Goal: Task Accomplishment & Management: Use online tool/utility

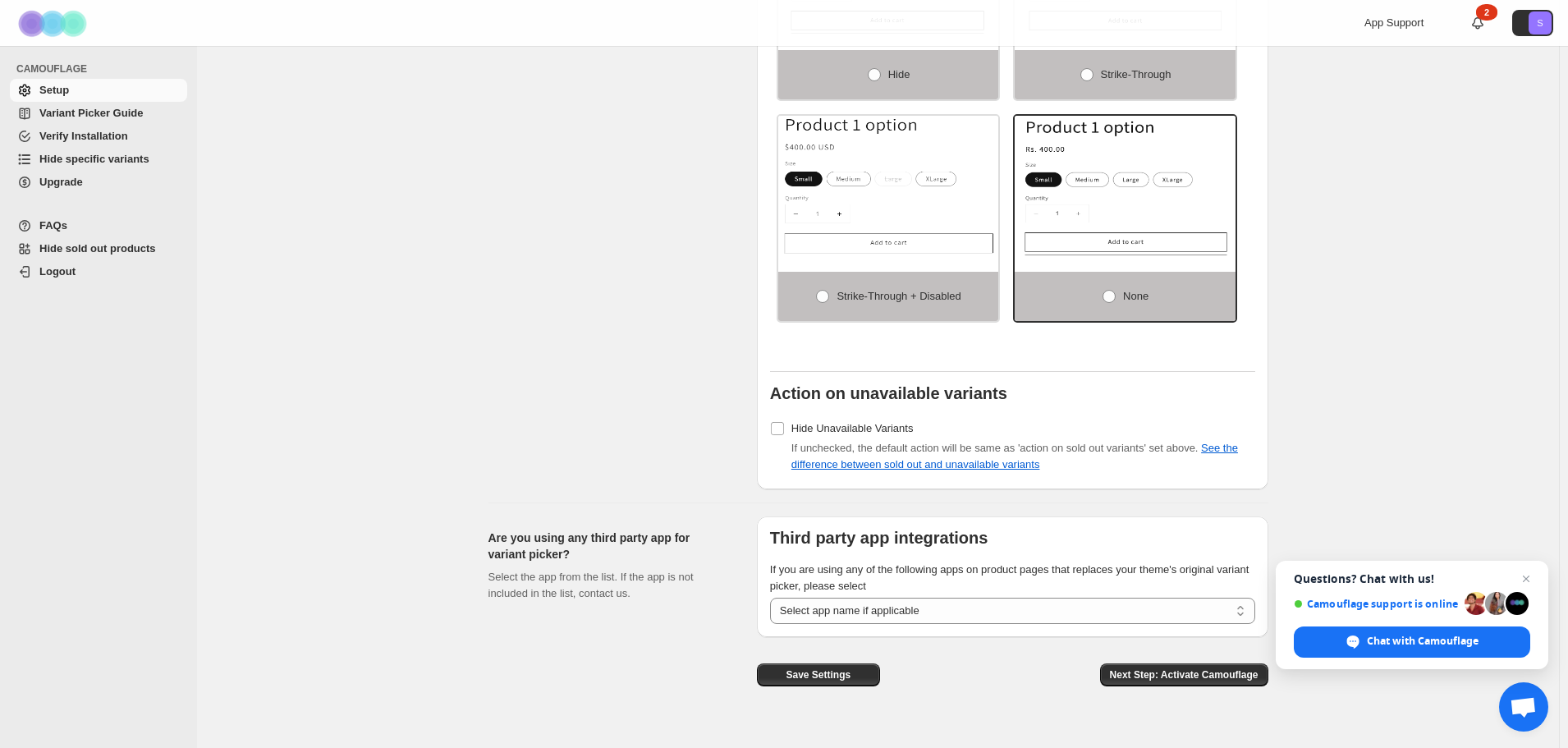
scroll to position [1144, 0]
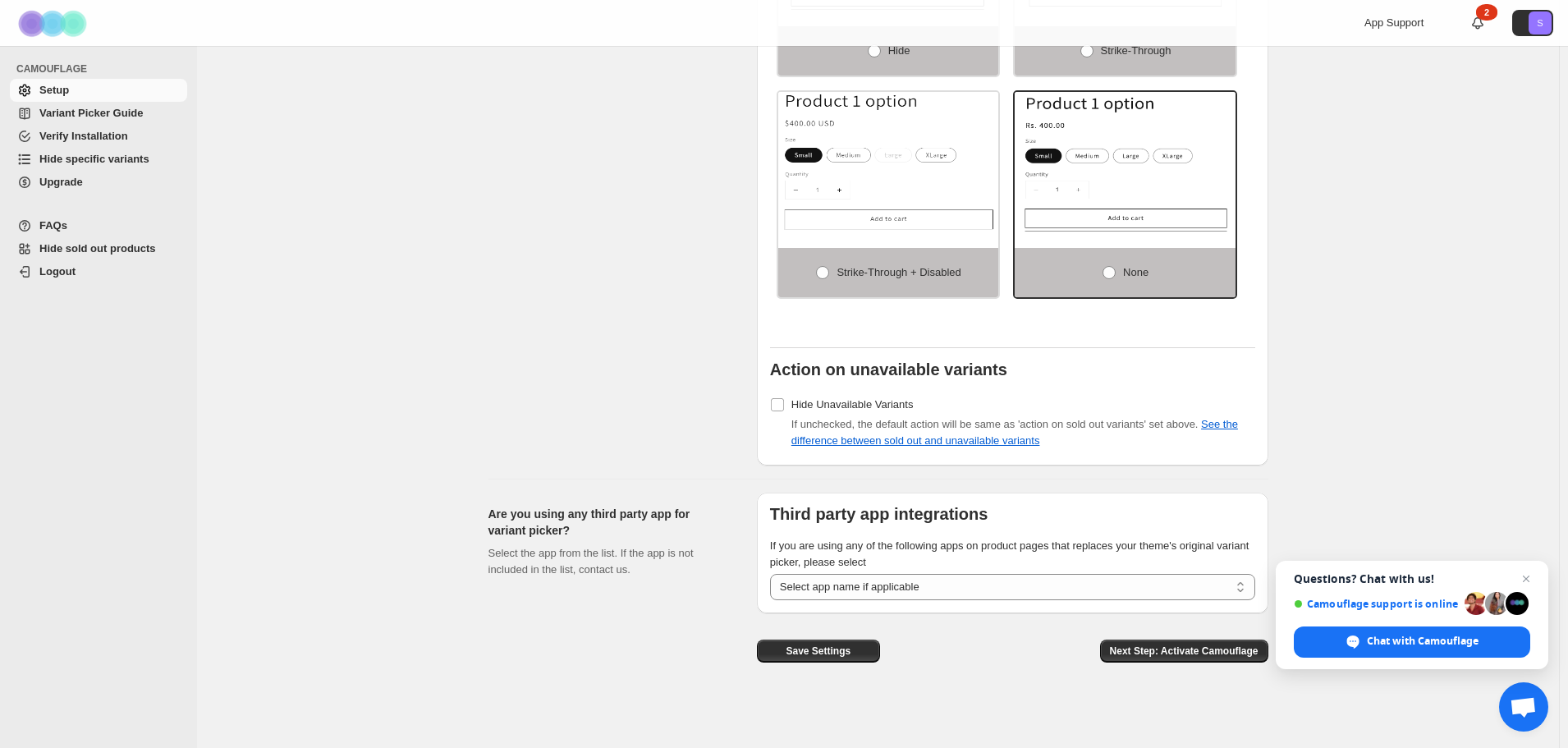
click at [100, 156] on span "Hide specific variants" at bounding box center [95, 158] width 110 height 13
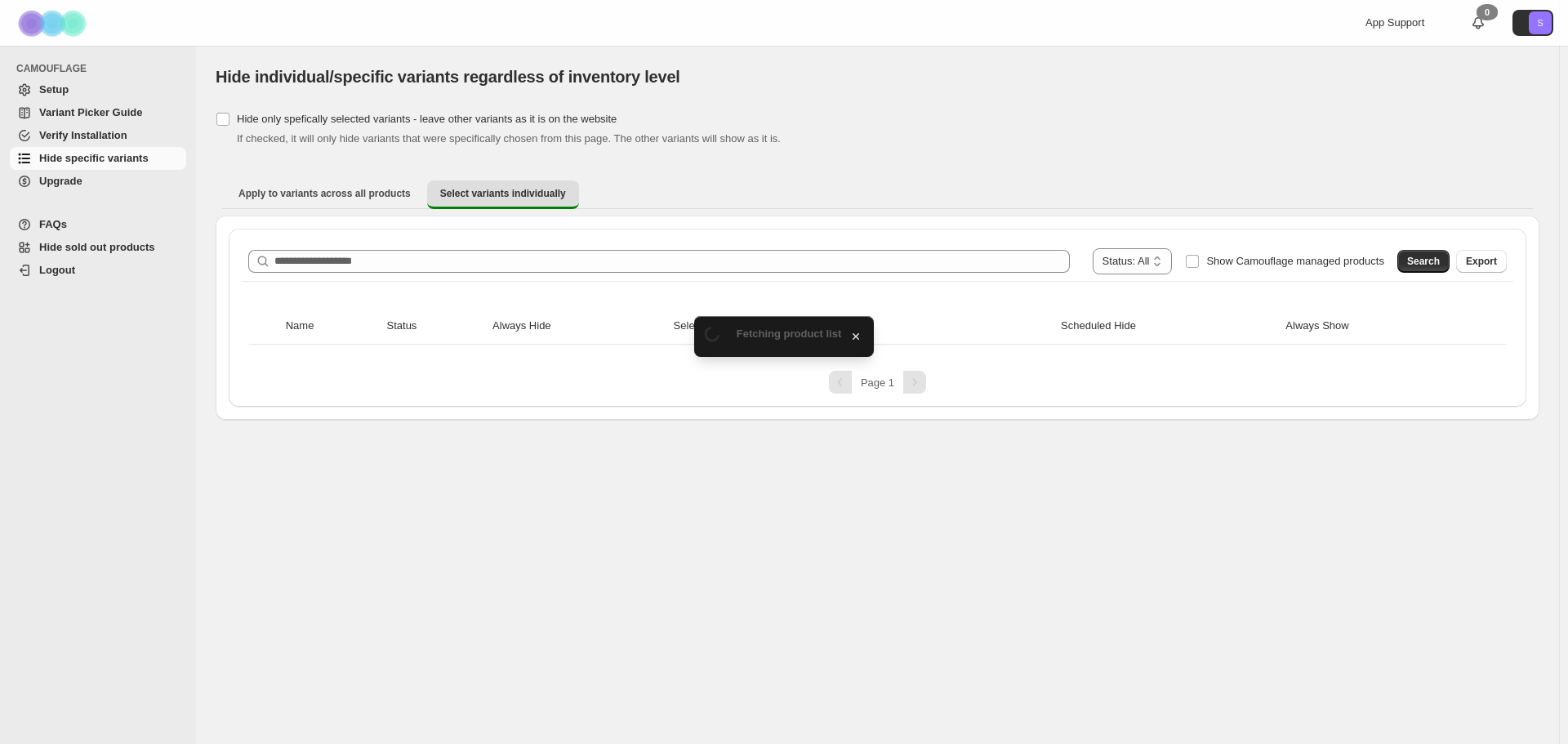
click at [437, 228] on div "**********" at bounding box center [877, 318] width 1324 height 204
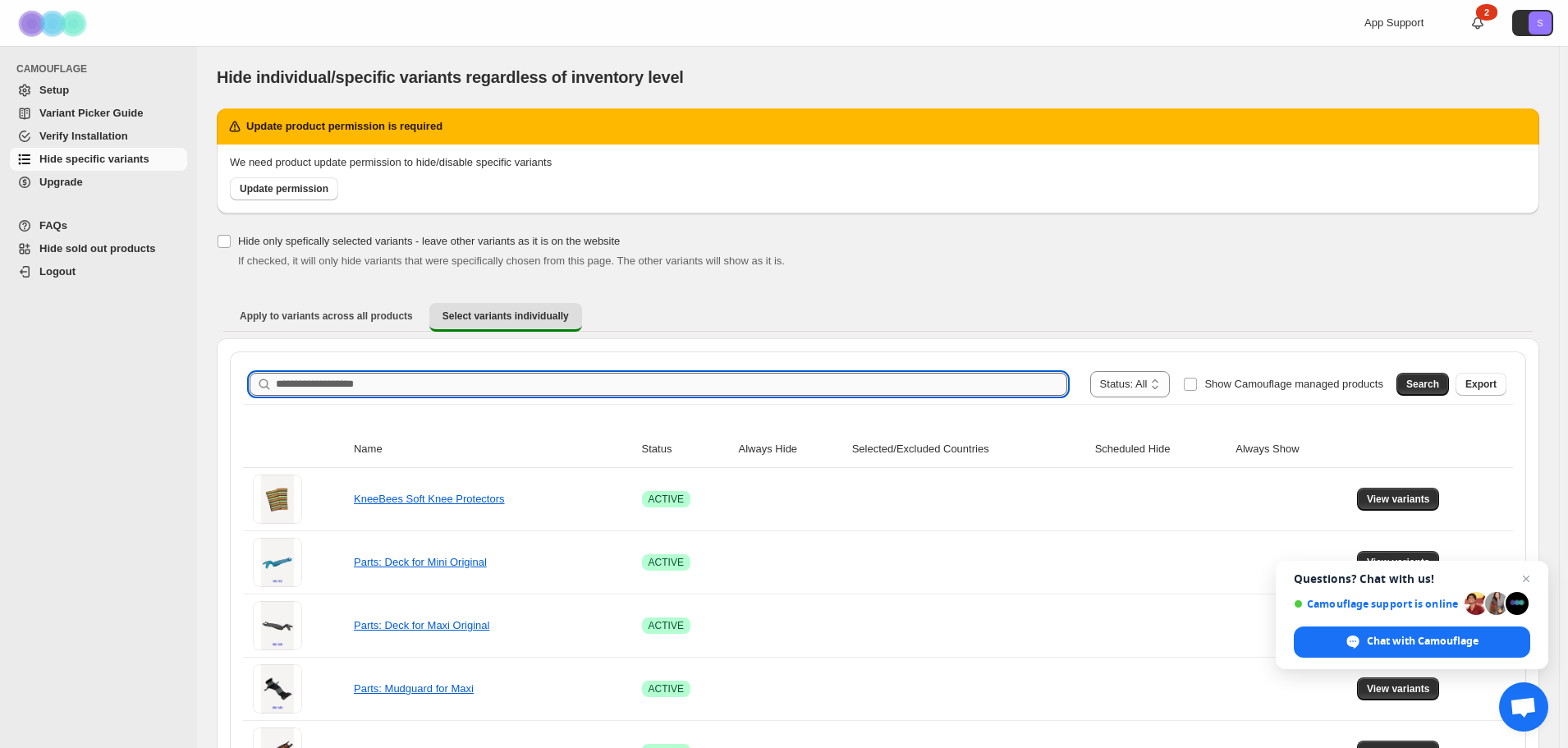
click at [326, 381] on input "Search product name" at bounding box center [671, 384] width 792 height 23
type input "**********"
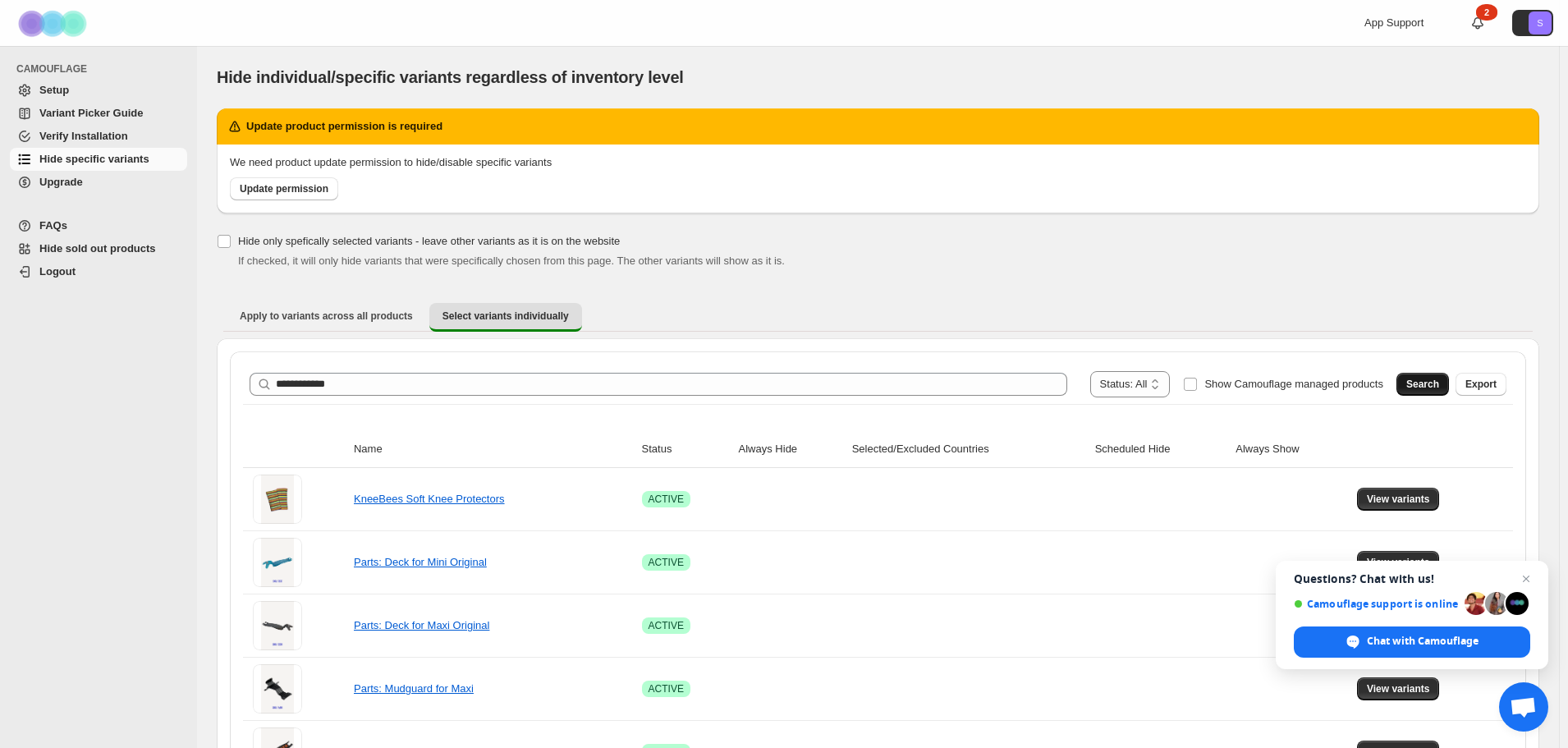
click at [1448, 392] on button "Search" at bounding box center [1422, 384] width 52 height 23
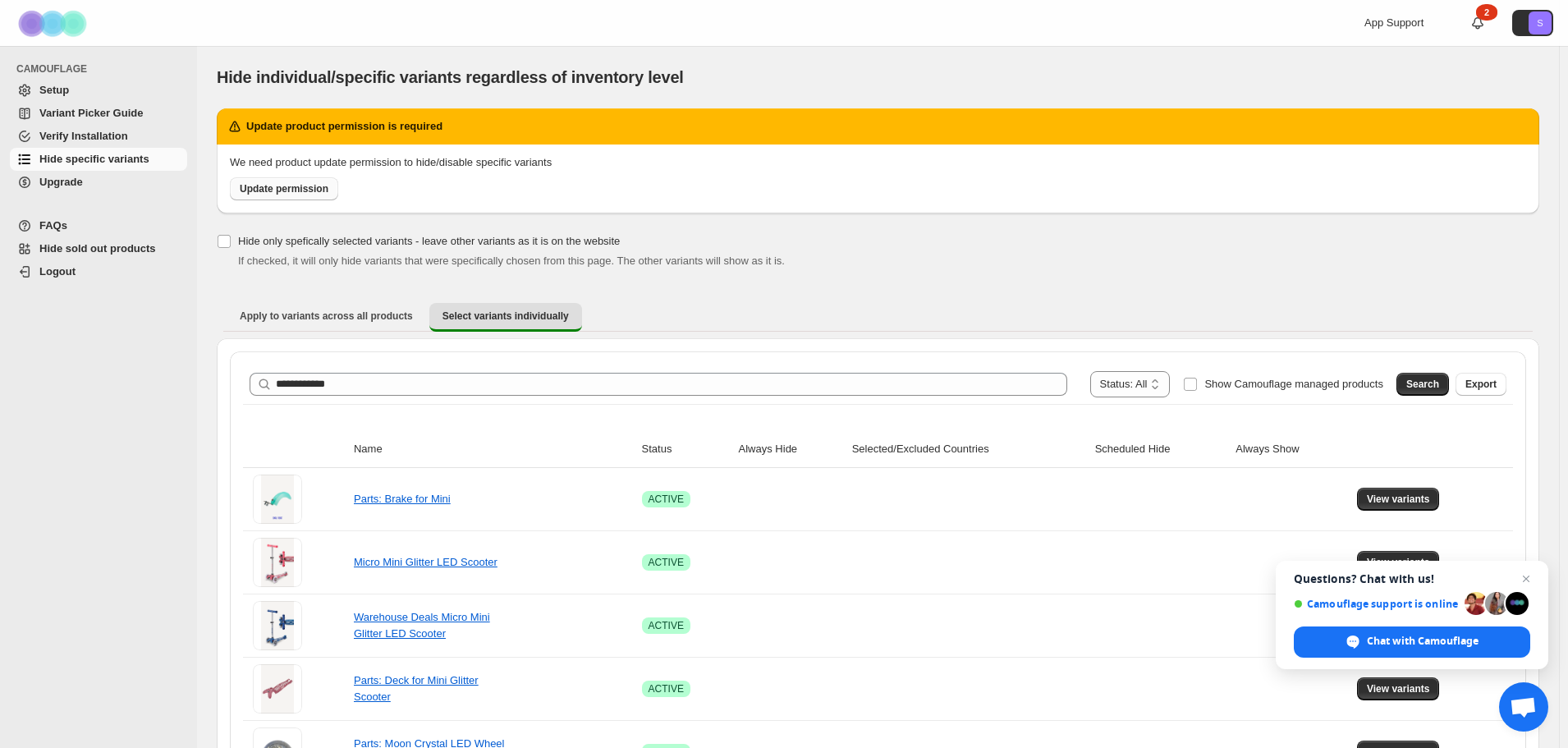
click at [263, 192] on span "Update permission" at bounding box center [284, 189] width 89 height 14
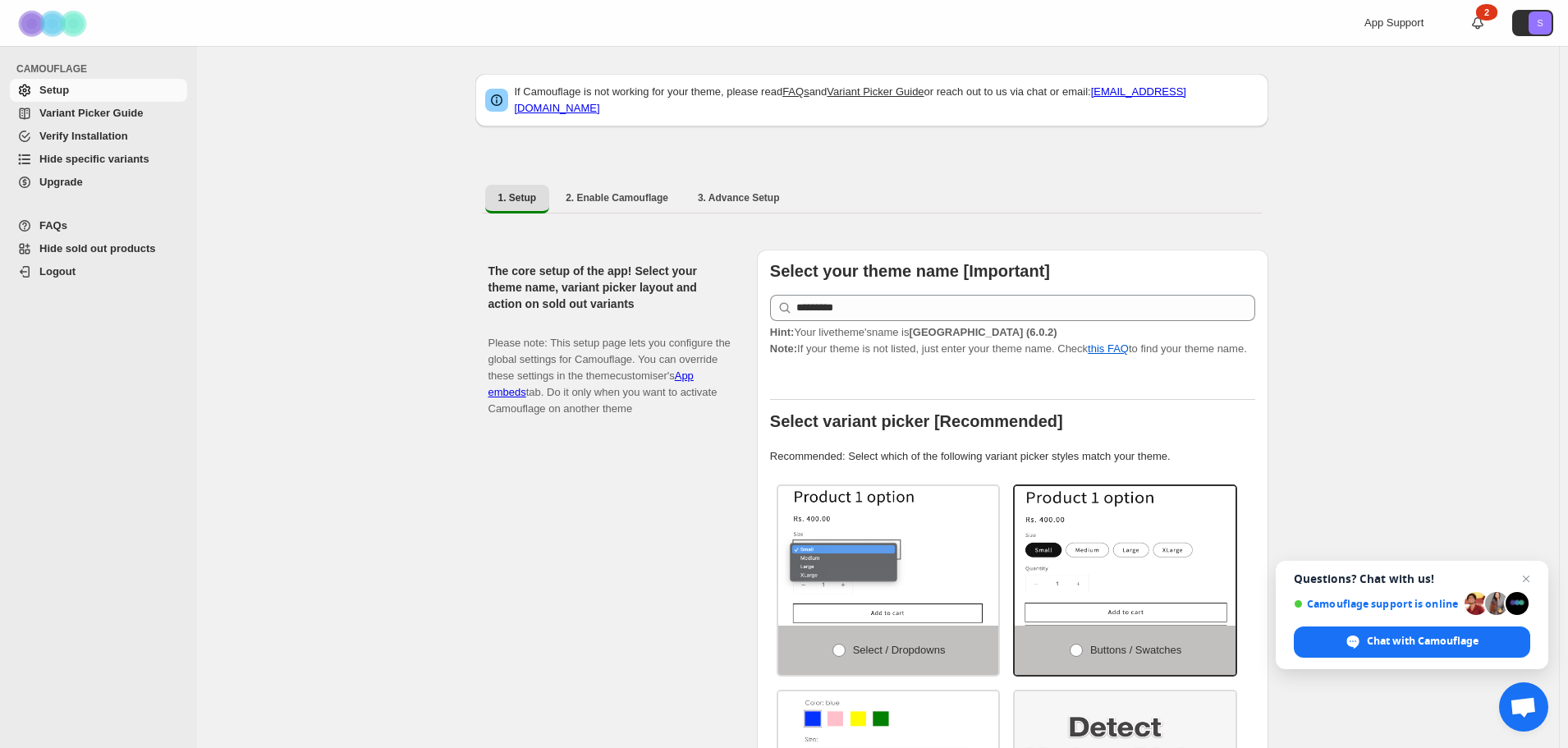
click at [87, 162] on span "Hide specific variants" at bounding box center [95, 158] width 110 height 13
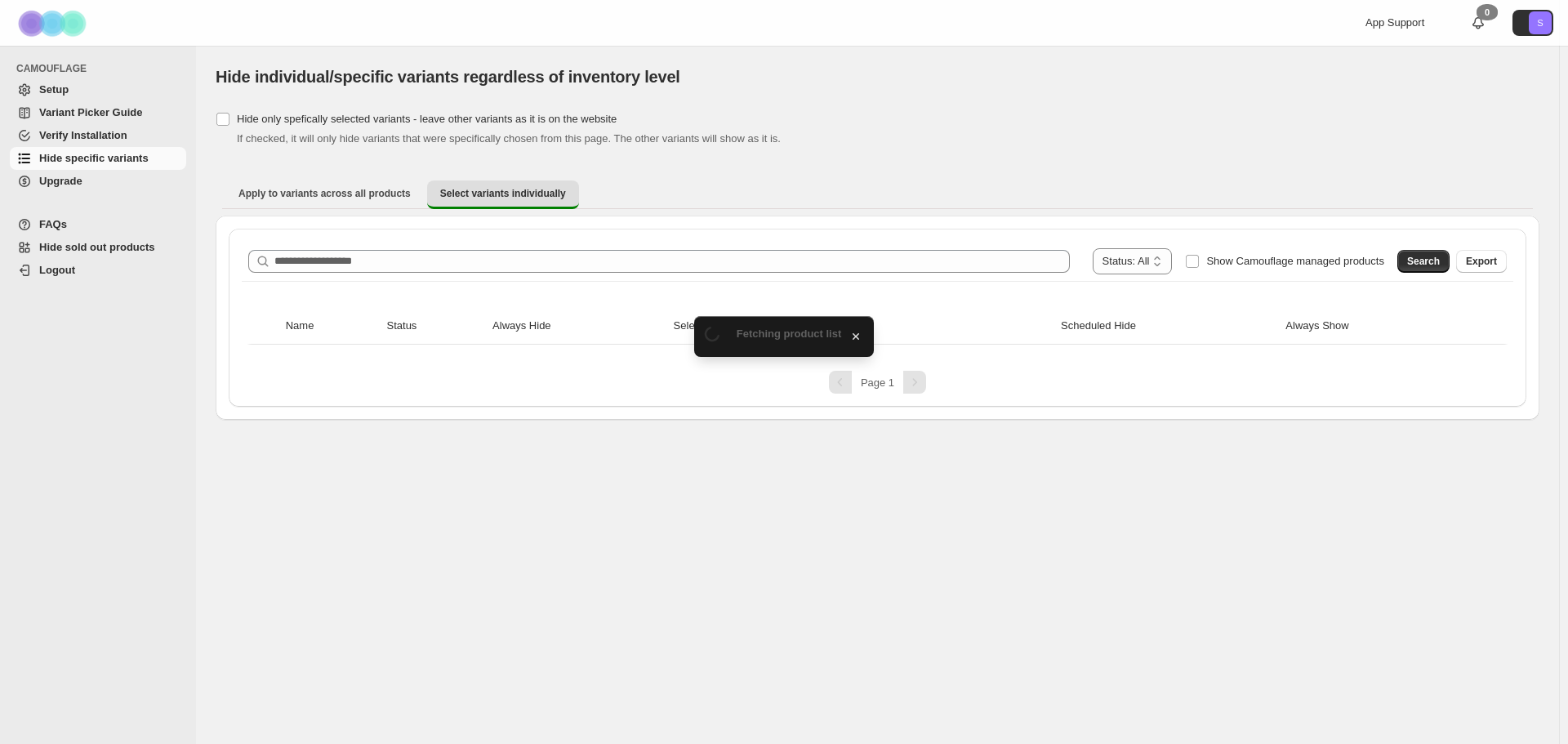
click at [557, 243] on div "**********" at bounding box center [877, 261] width 1272 height 40
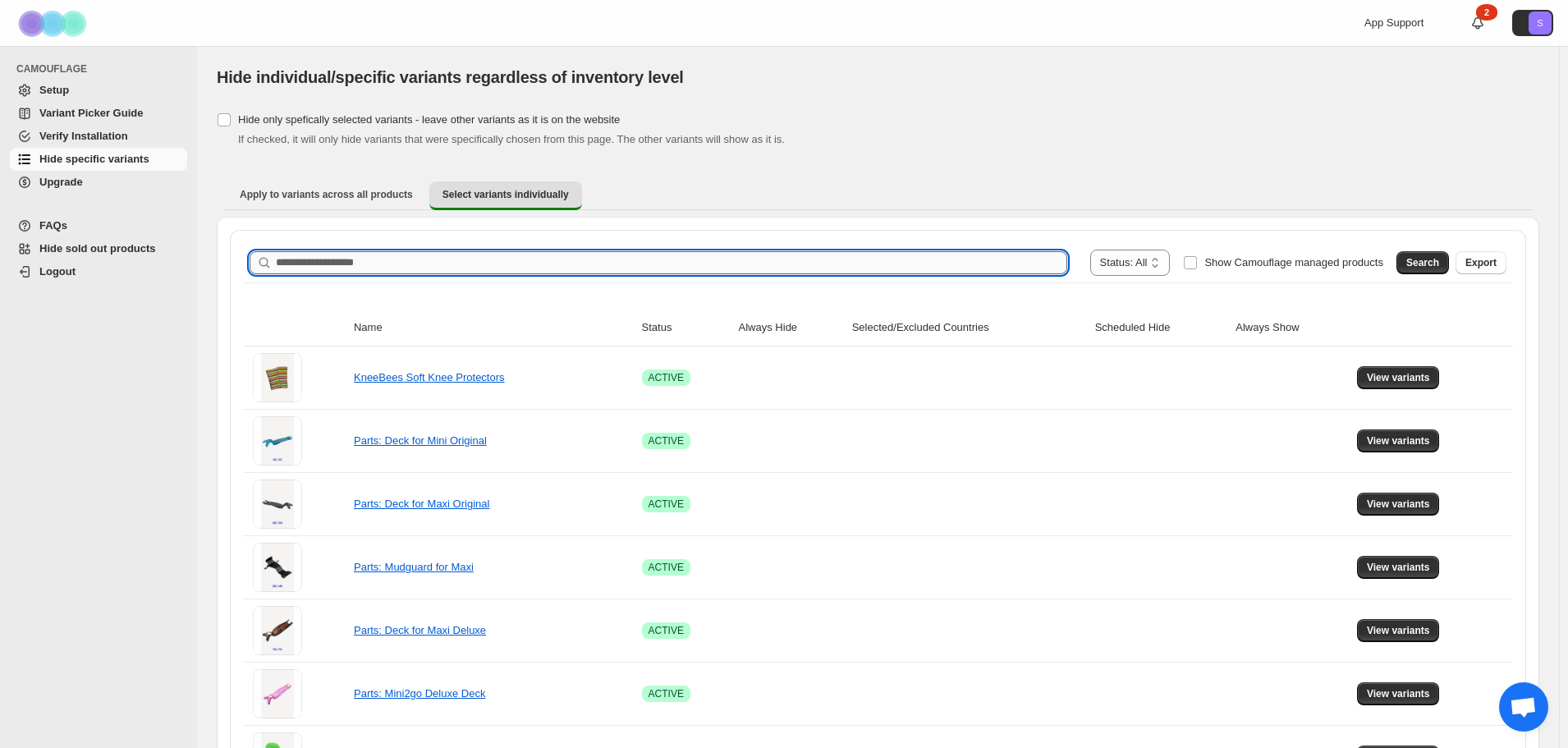
click at [502, 271] on input "Search product name" at bounding box center [671, 263] width 792 height 23
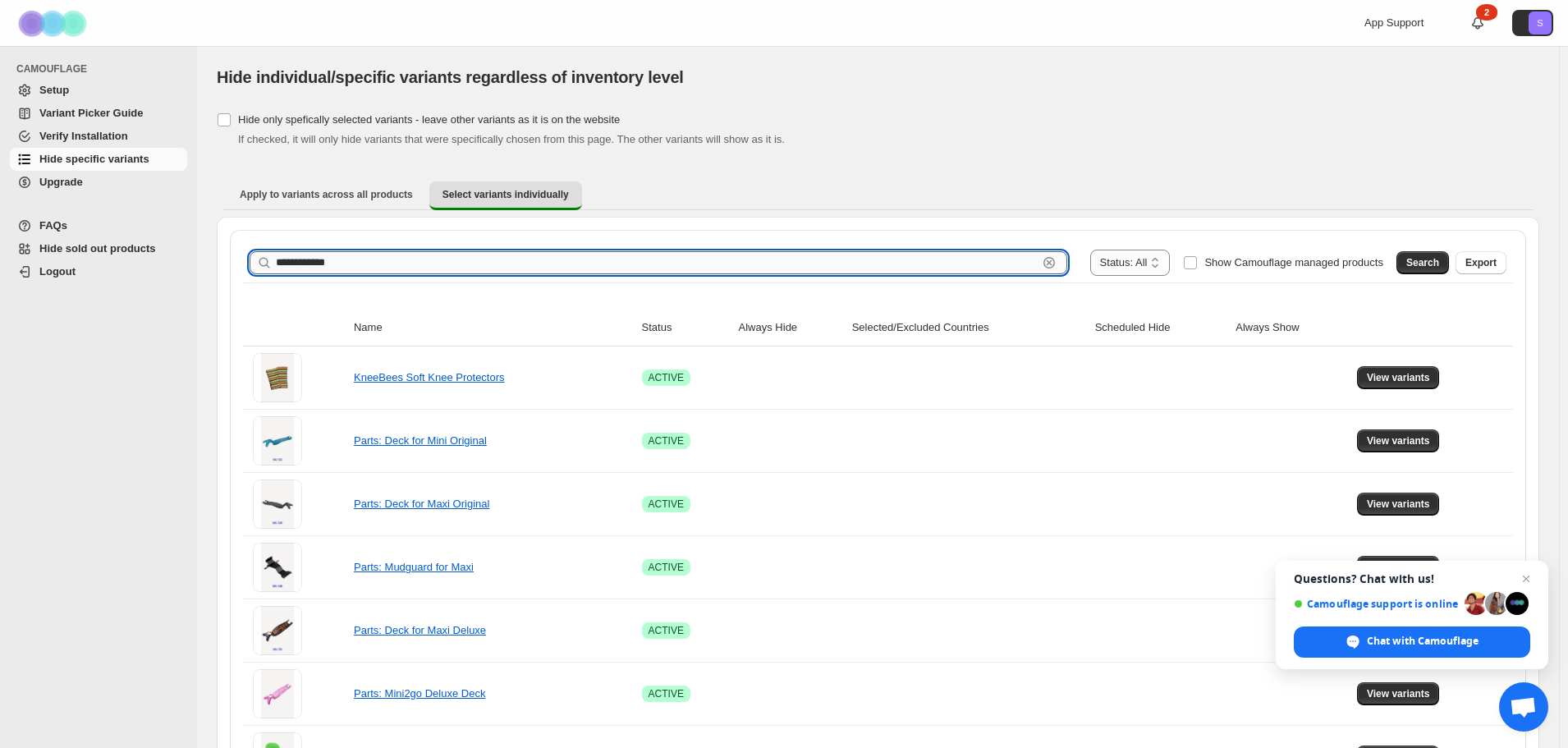
type input "**********"
click at [1418, 263] on span "Search" at bounding box center [1422, 263] width 33 height 14
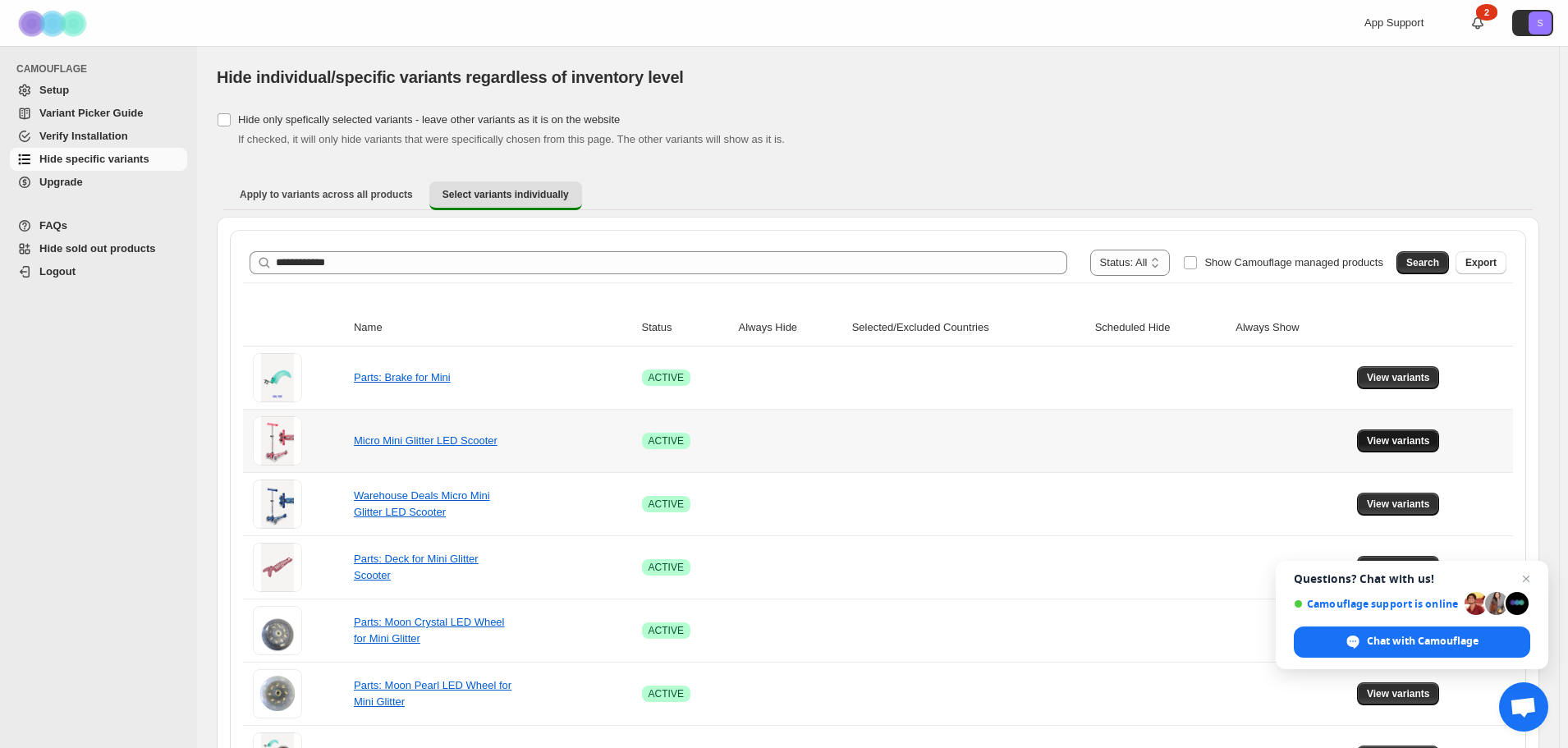
click at [1411, 441] on span "View variants" at bounding box center [1398, 441] width 63 height 14
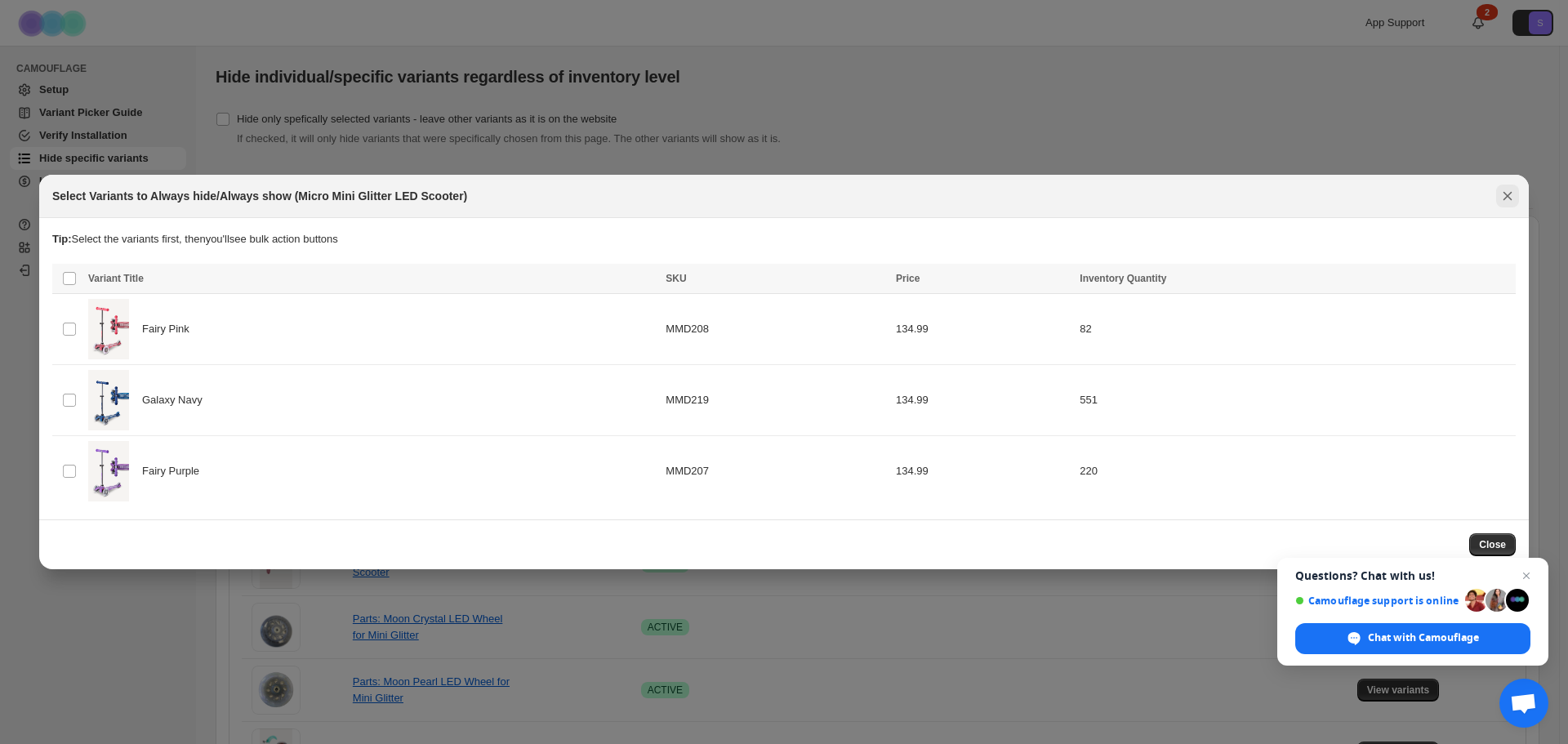
click at [1514, 192] on icon "Close" at bounding box center [1507, 195] width 16 height 16
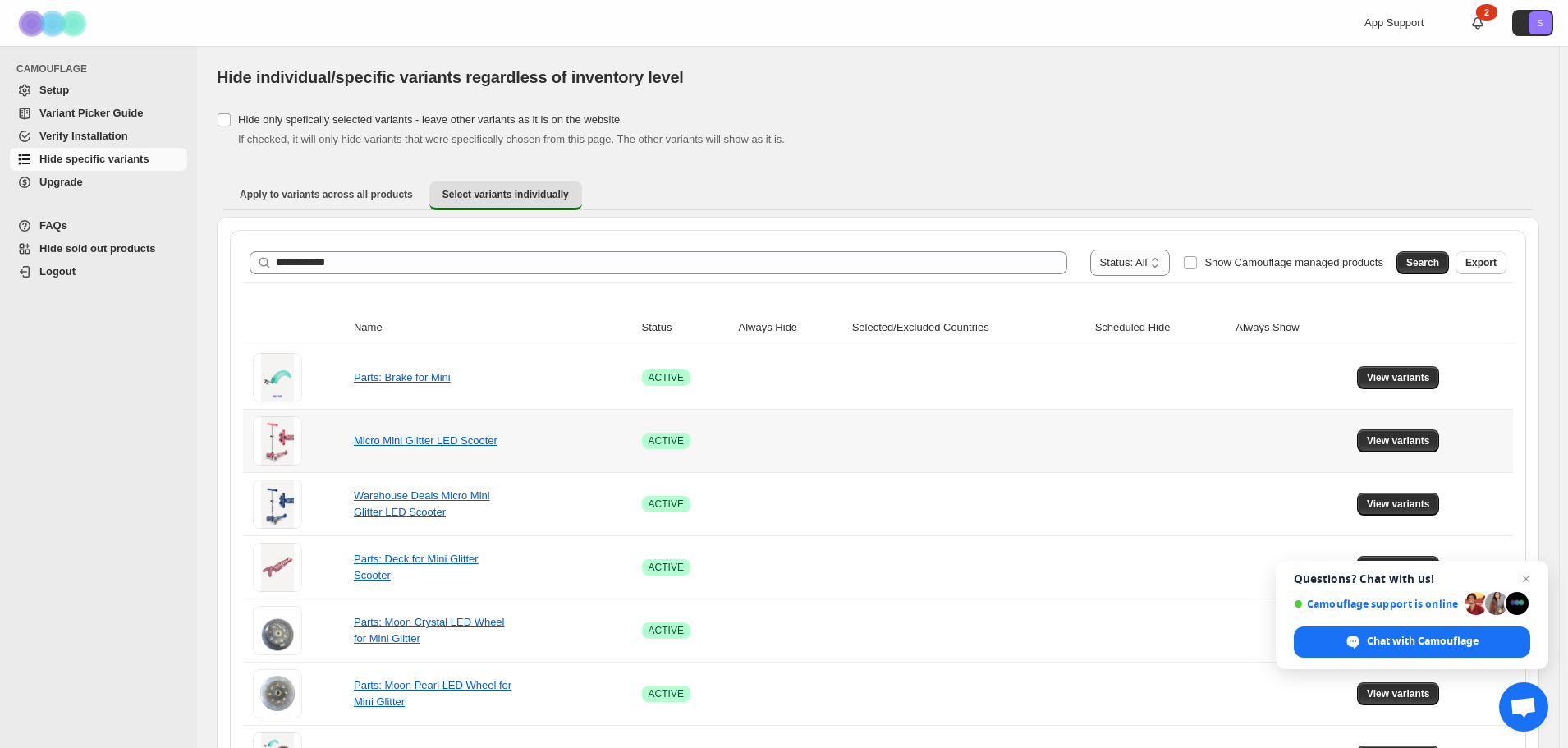
click at [338, 431] on div at bounding box center [299, 441] width 91 height 49
click at [388, 437] on link "Micro Mini Glitter LED Scooter" at bounding box center [426, 440] width 144 height 13
click at [369, 200] on span "Apply to variants across all products" at bounding box center [326, 195] width 174 height 14
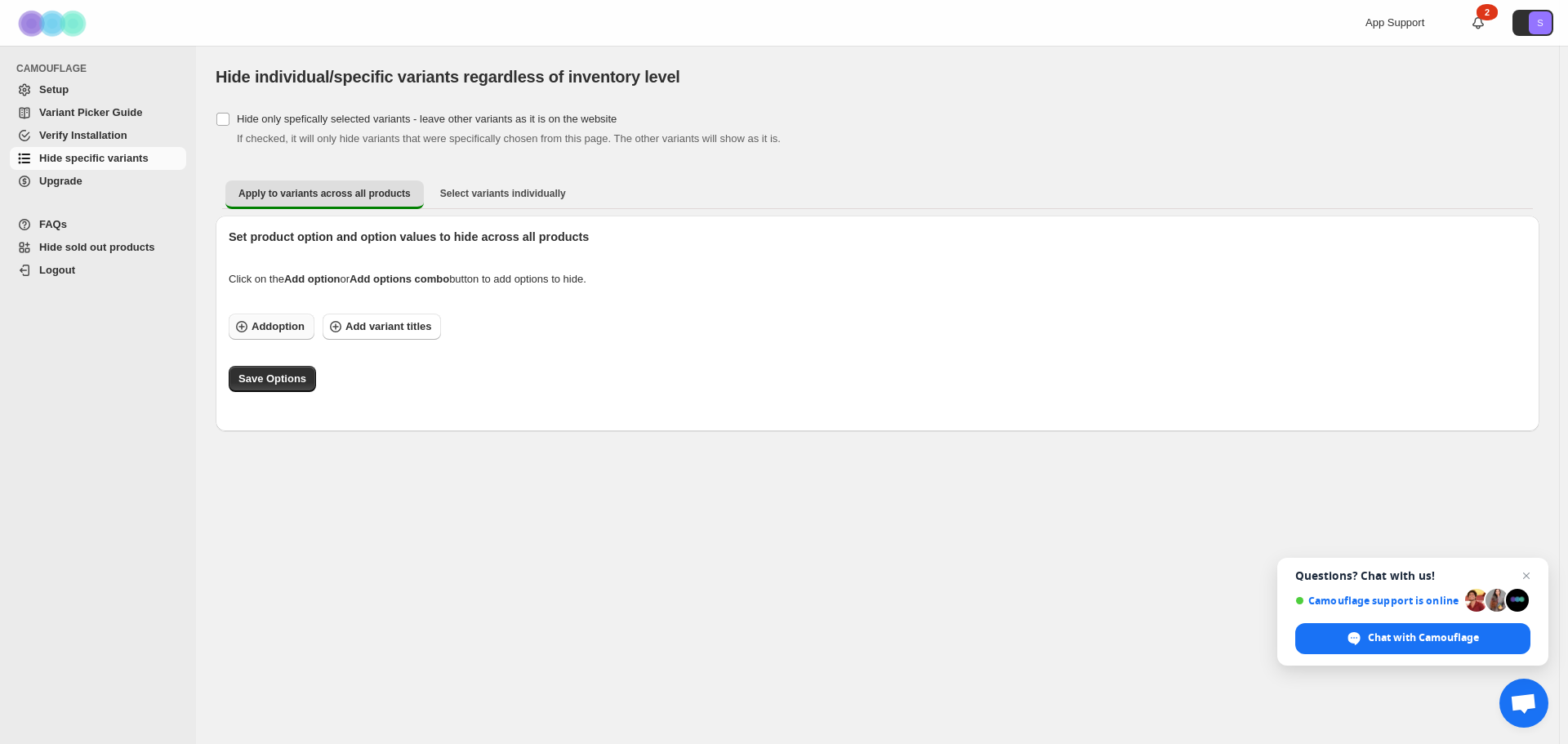
click at [291, 330] on span "Add option" at bounding box center [278, 326] width 53 height 16
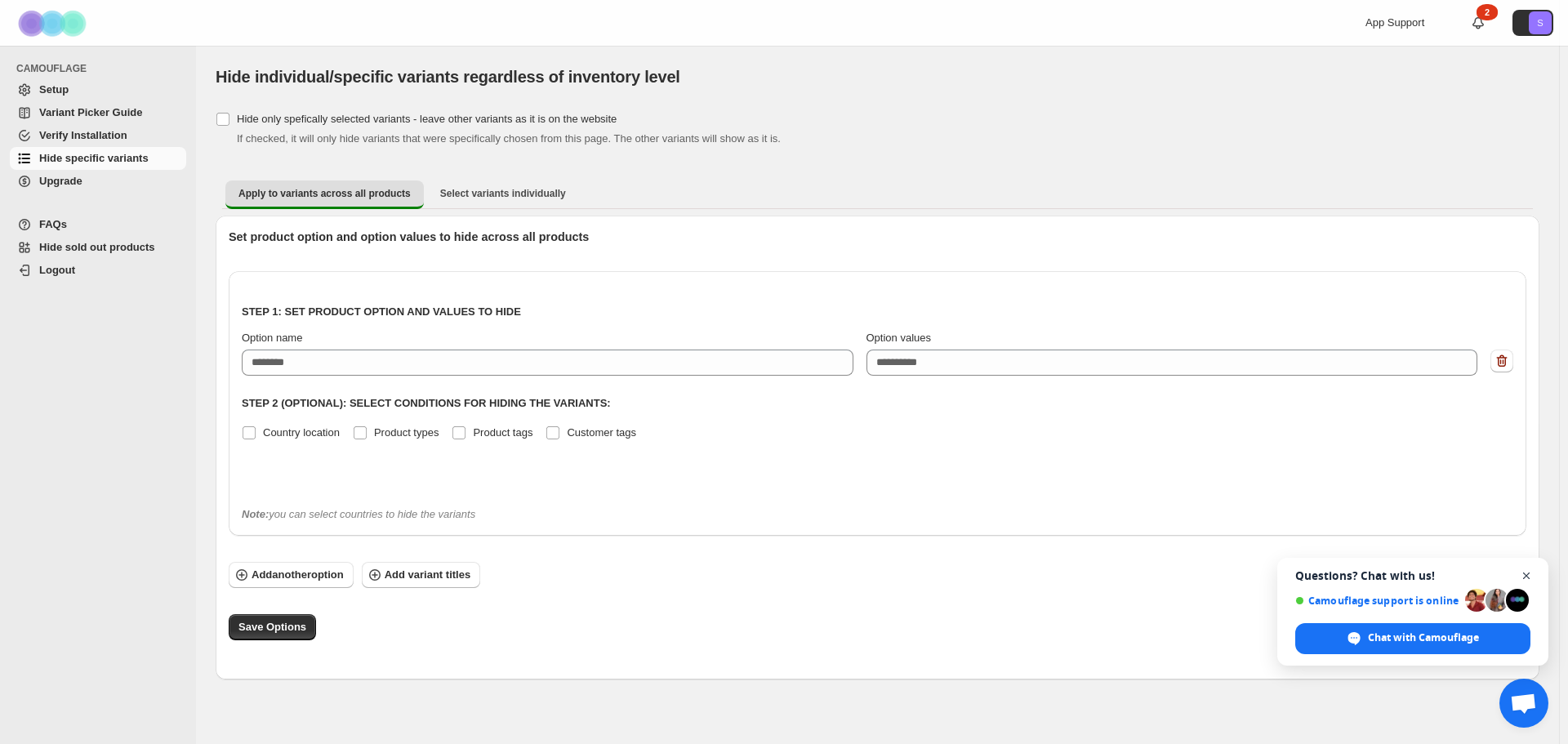
click at [1528, 573] on span "Close chat" at bounding box center [1527, 576] width 20 height 20
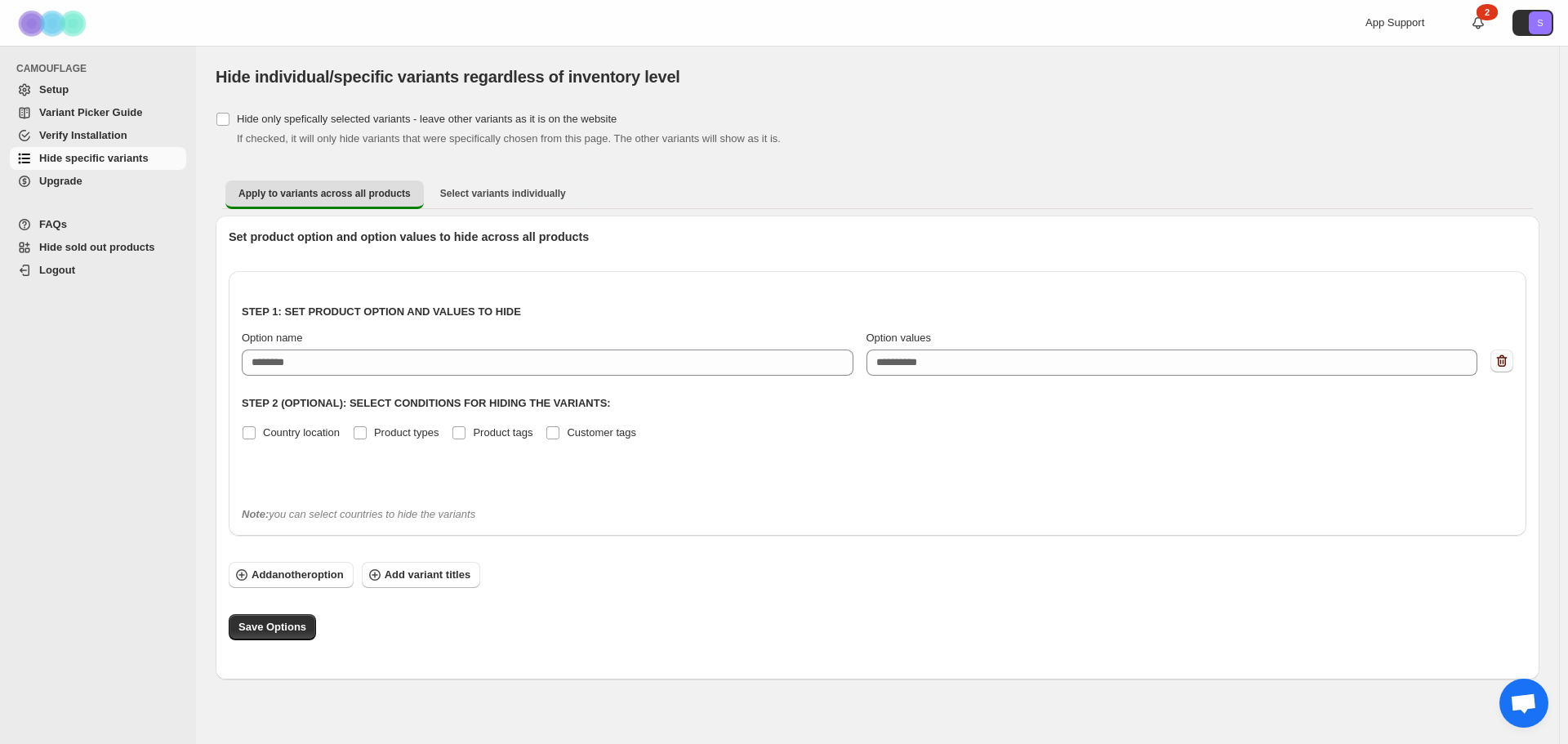
click at [1501, 361] on icon "button" at bounding box center [1501, 361] width 16 height 16
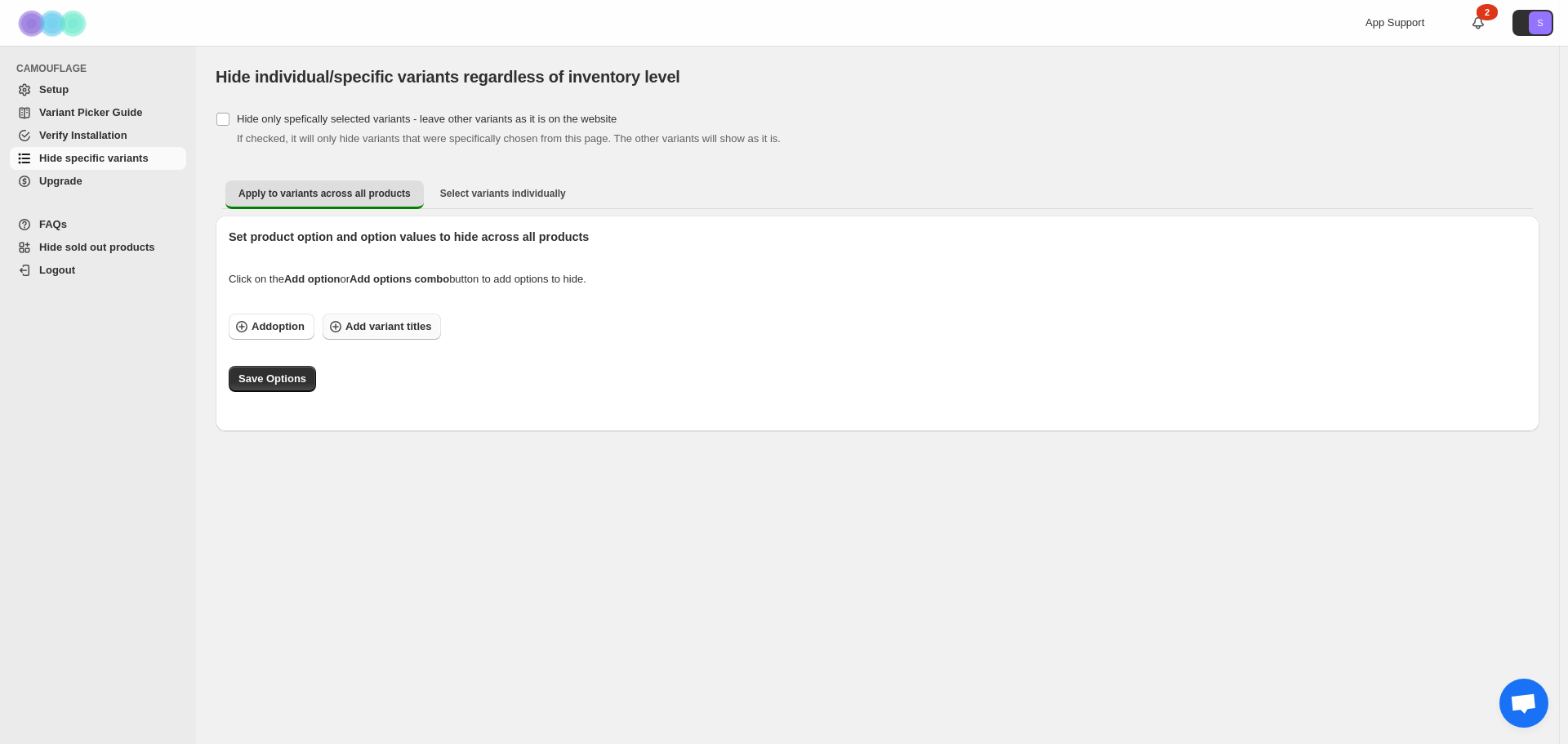
click at [386, 330] on span "Add variant titles" at bounding box center [388, 326] width 86 height 16
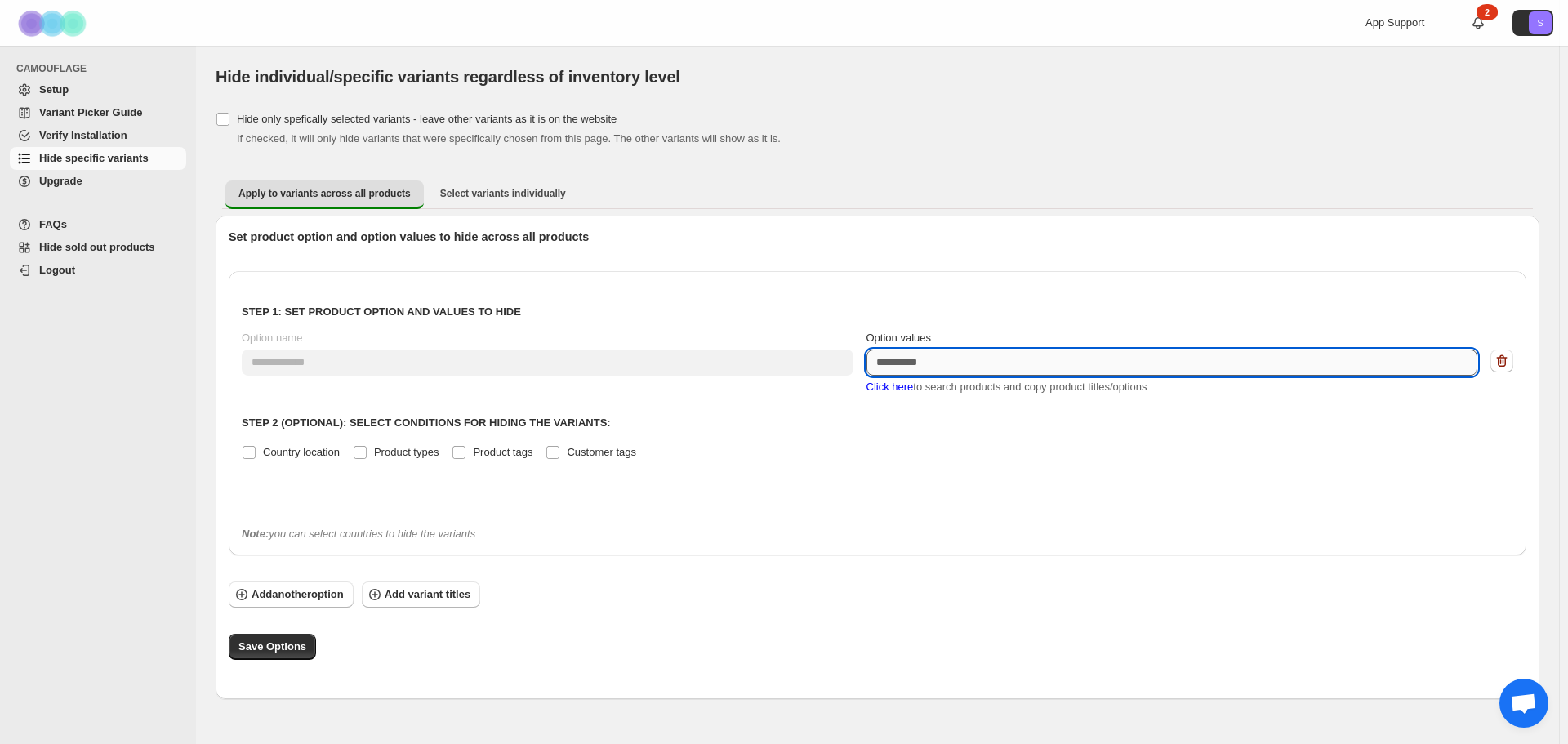
click at [936, 359] on textarea "Option values" at bounding box center [1172, 362] width 611 height 26
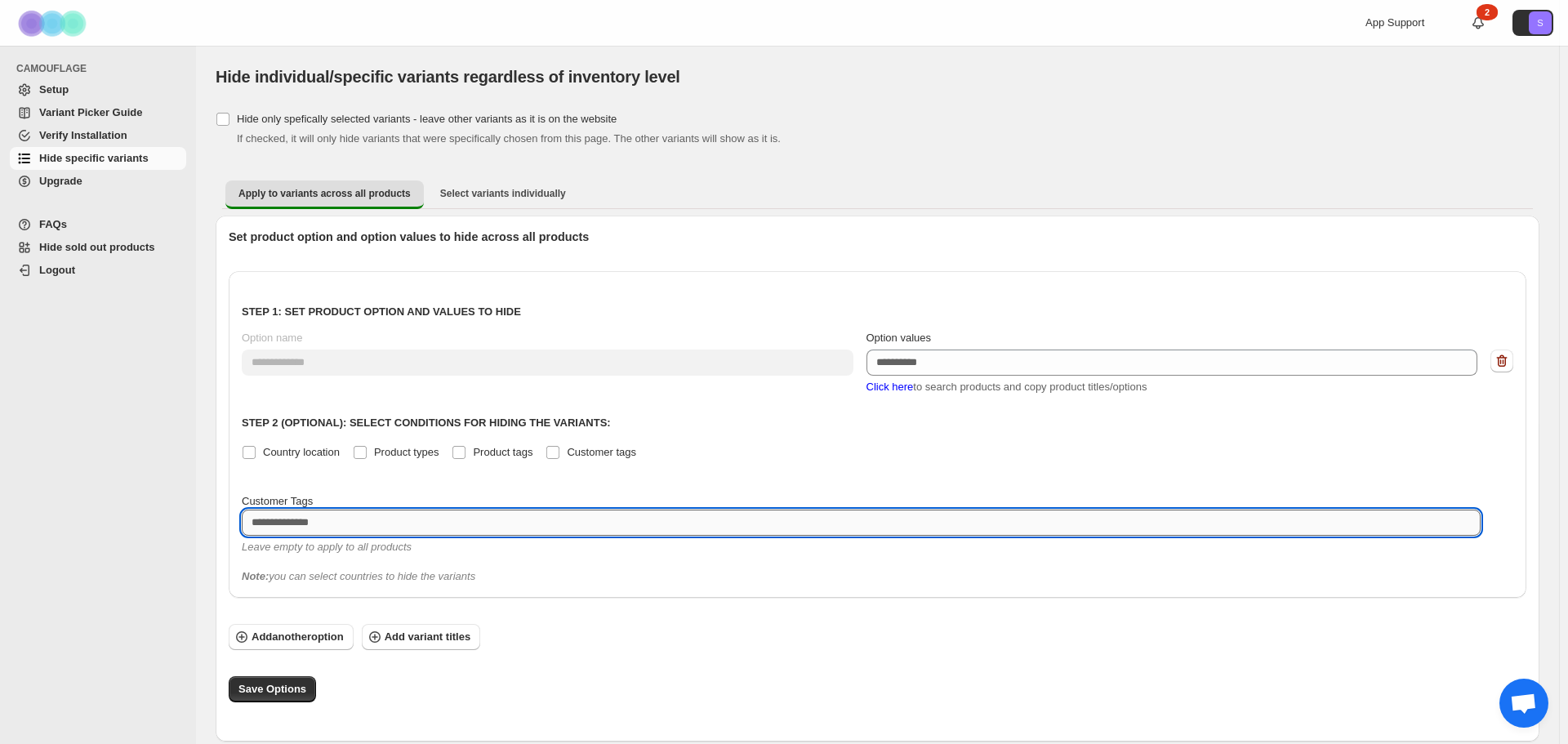
click at [370, 520] on textarea at bounding box center [861, 522] width 1239 height 26
type textarea "*********"
click at [586, 570] on div "Note: you can select countries to hide the variants" at bounding box center [877, 576] width 1272 height 16
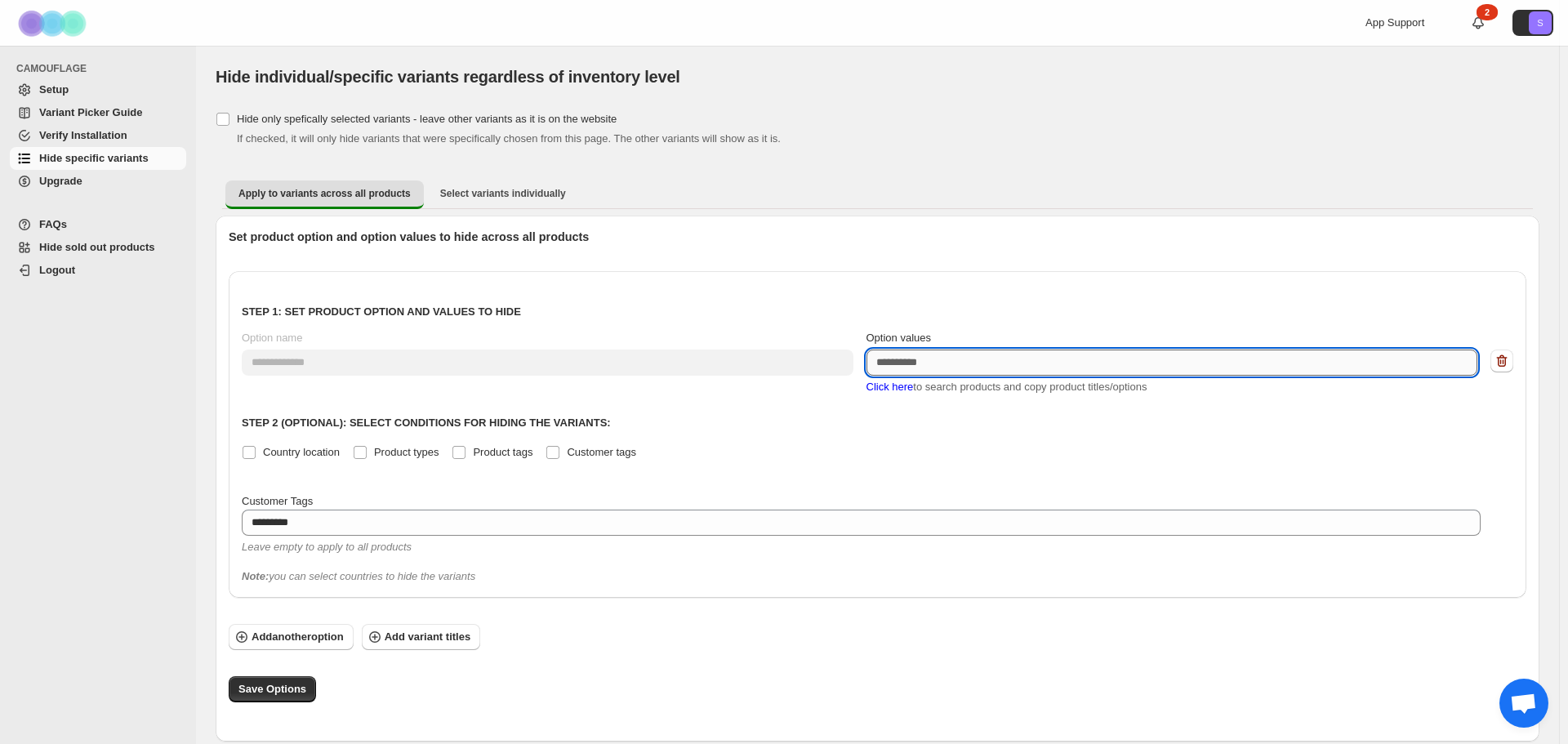
click at [942, 366] on textarea "Option values" at bounding box center [1172, 362] width 611 height 26
click at [914, 358] on textarea "Option values" at bounding box center [1172, 362] width 611 height 26
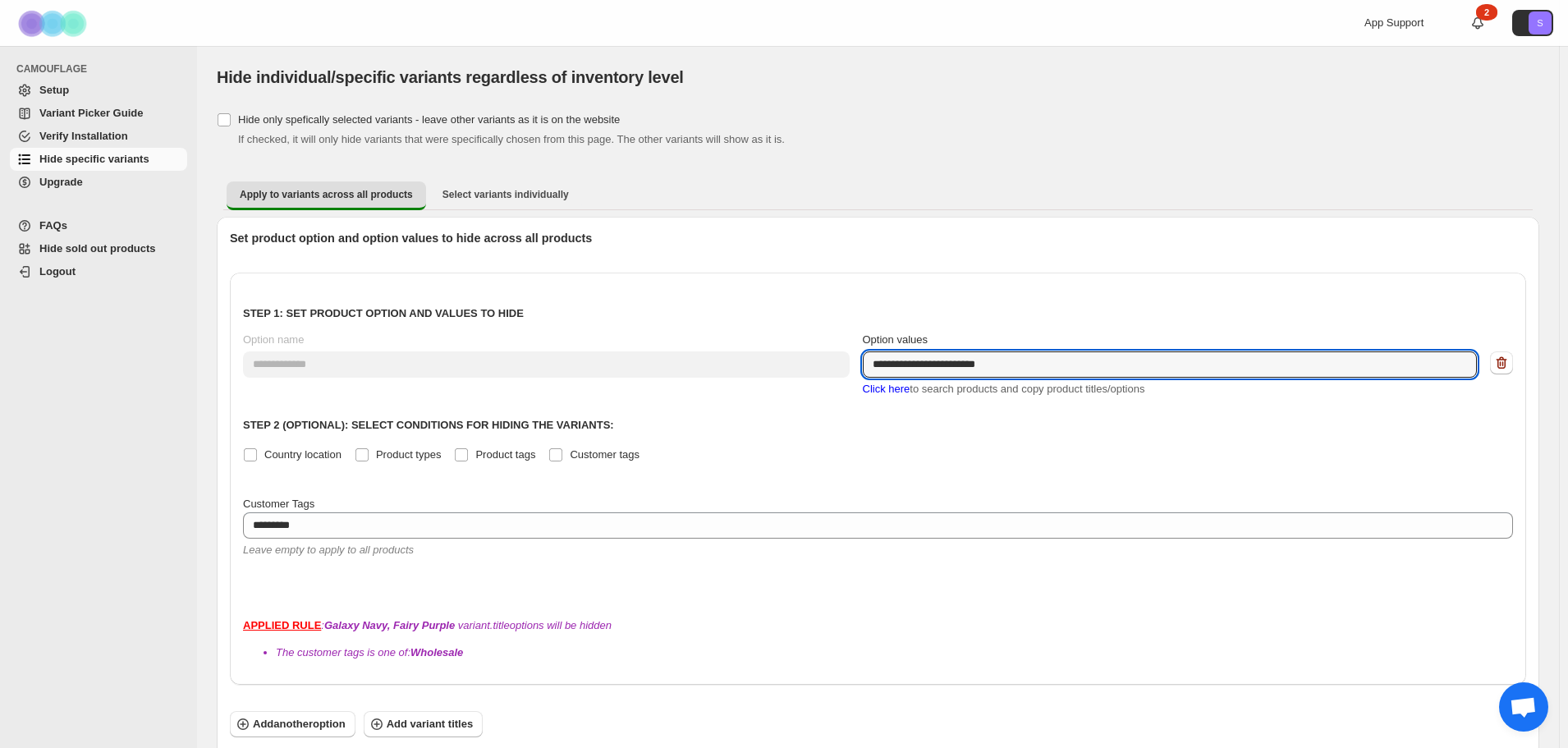
type textarea "**********"
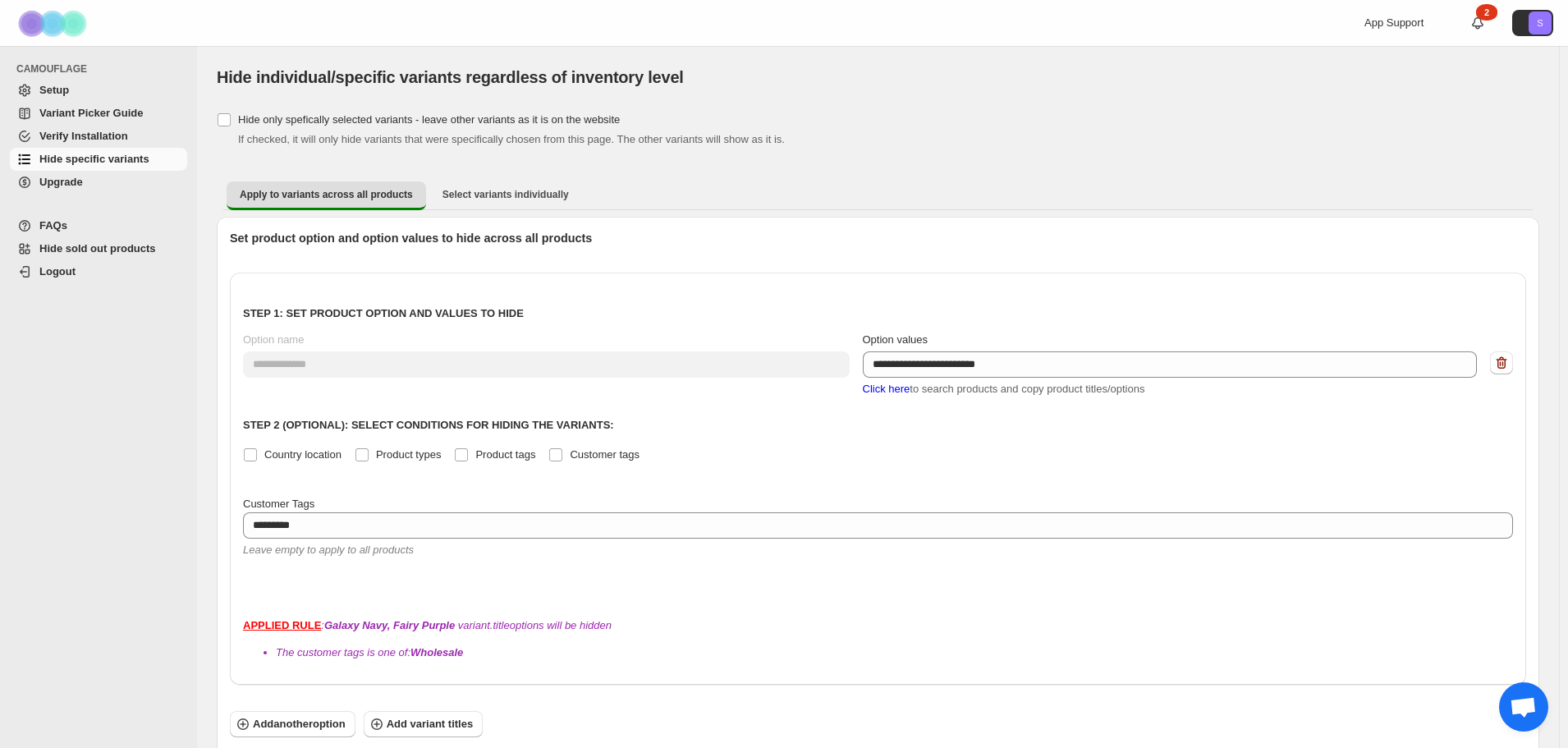
click at [896, 452] on div "Country location Product types Product tags Customer tags" at bounding box center [878, 455] width 1270 height 23
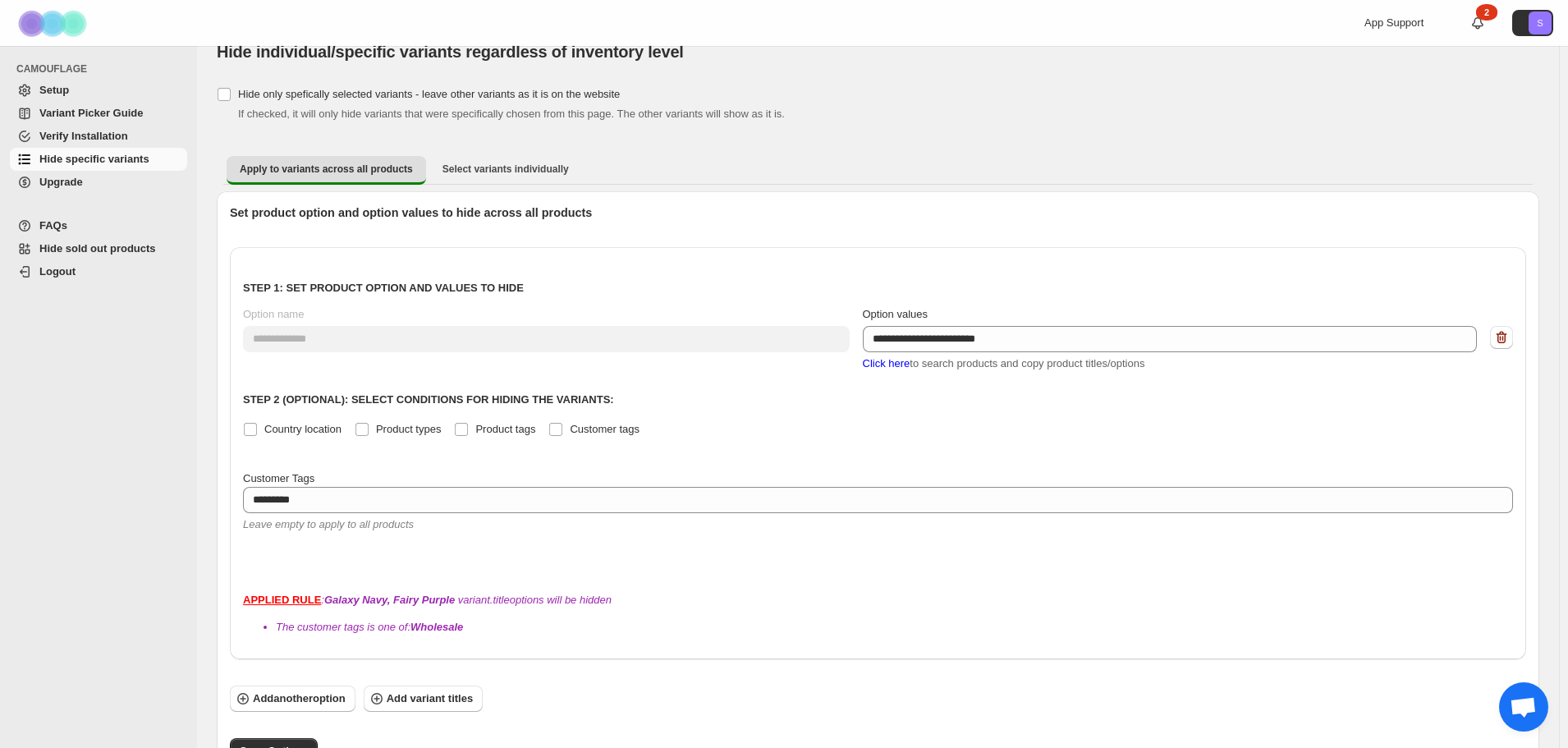
scroll to position [48, 0]
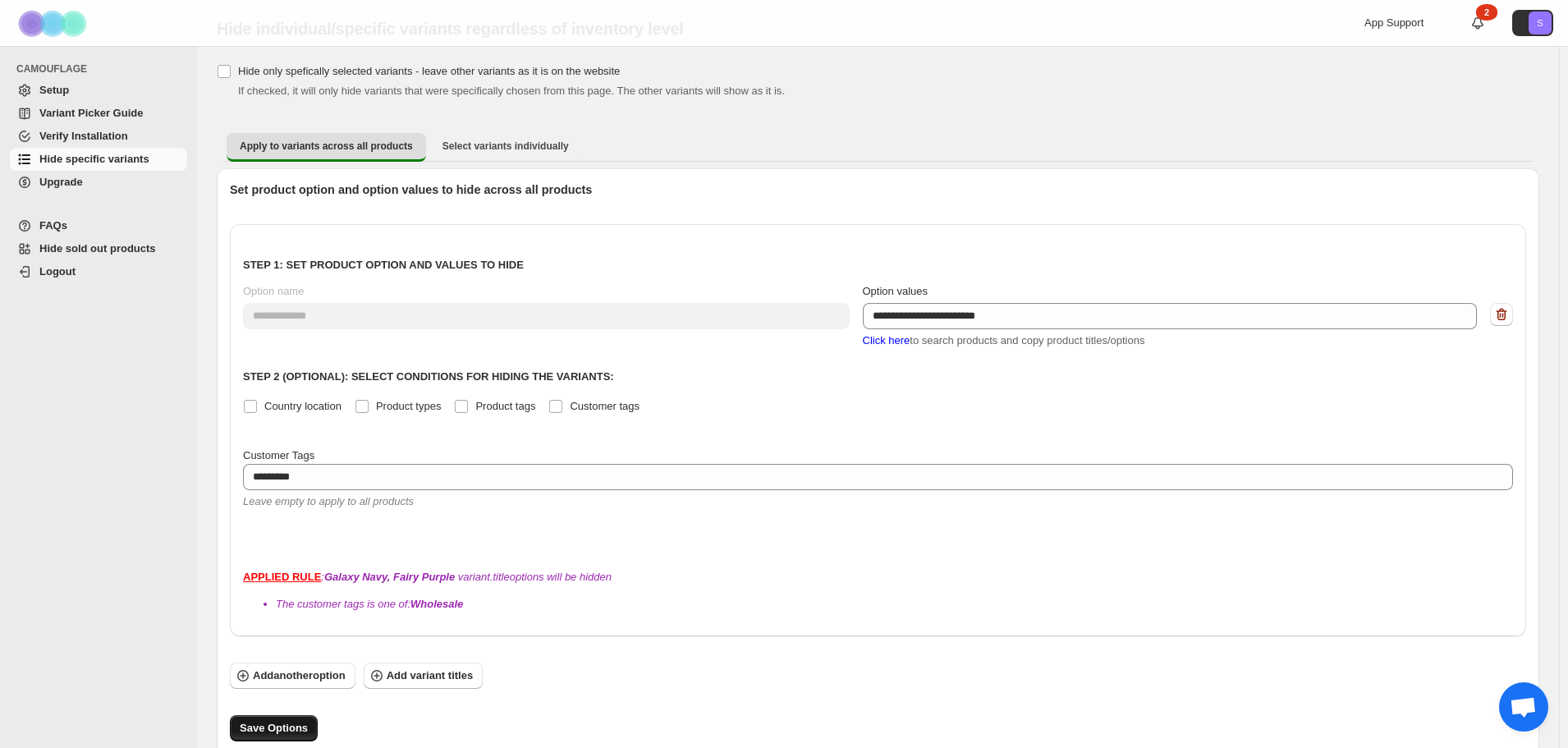
click at [240, 720] on span "Save Options" at bounding box center [273, 728] width 68 height 16
click at [272, 720] on span "Save Options" at bounding box center [273, 728] width 68 height 16
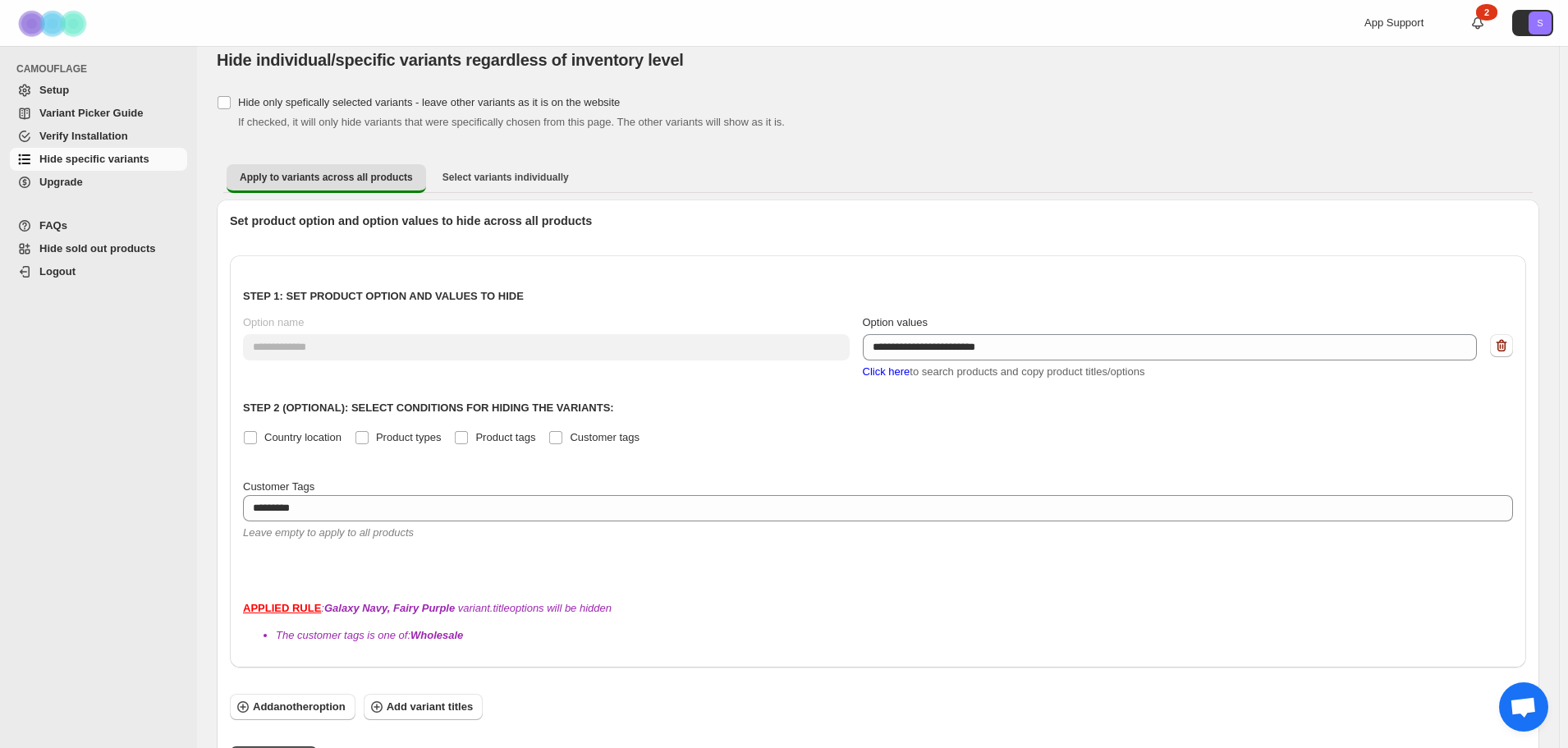
scroll to position [0, 0]
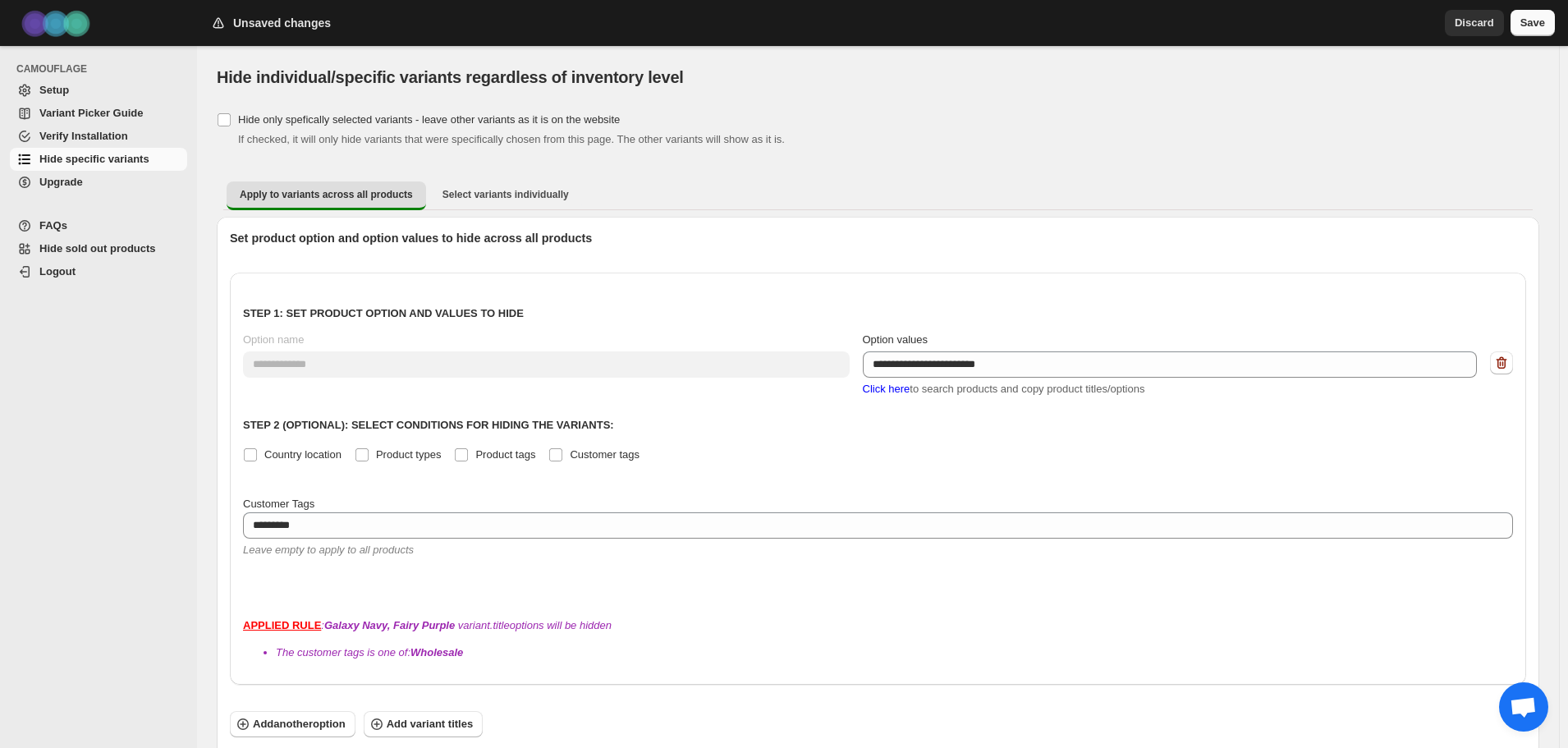
click at [1540, 25] on span "Save" at bounding box center [1532, 22] width 25 height 16
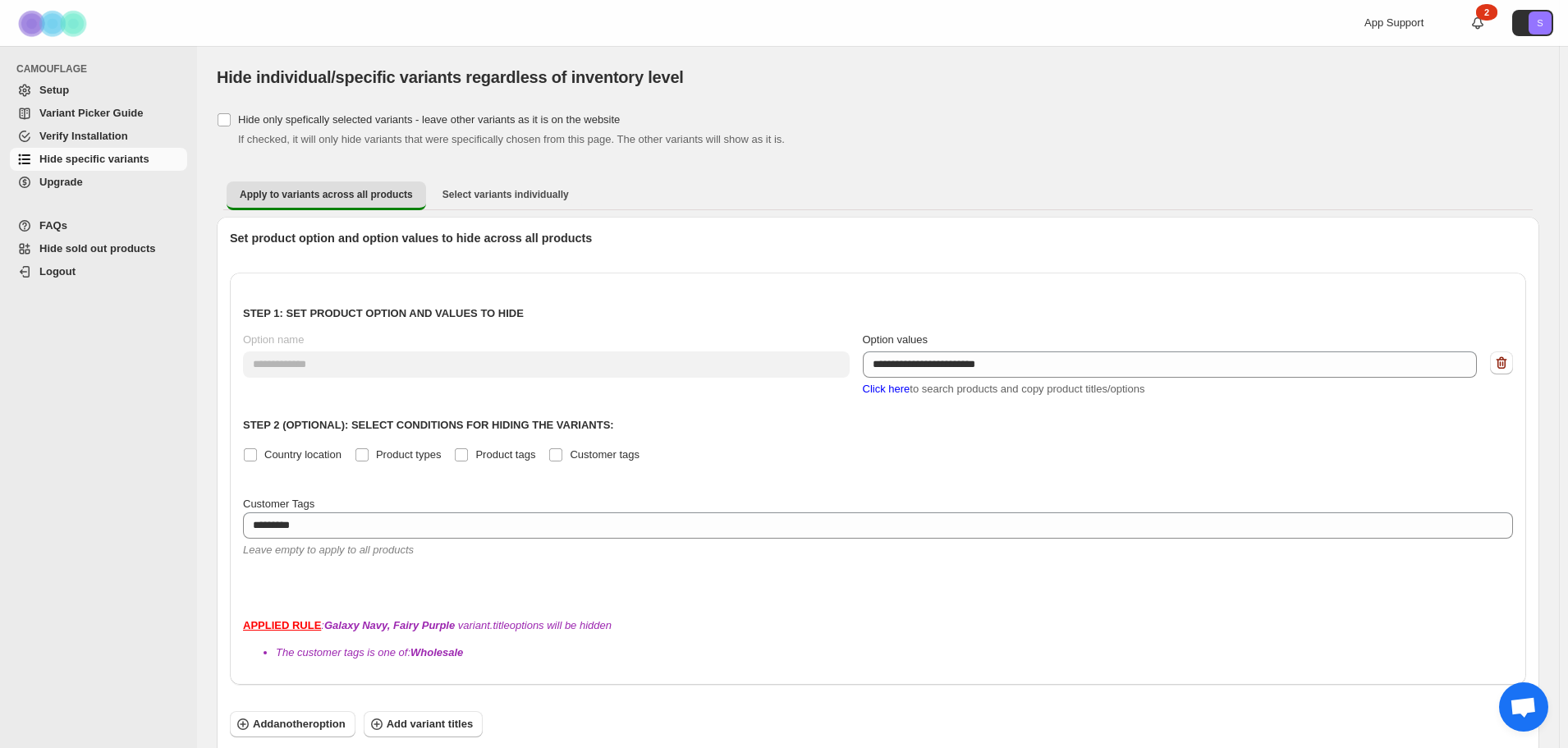
click at [75, 120] on span "Variant Picker Guide" at bounding box center [112, 113] width 145 height 16
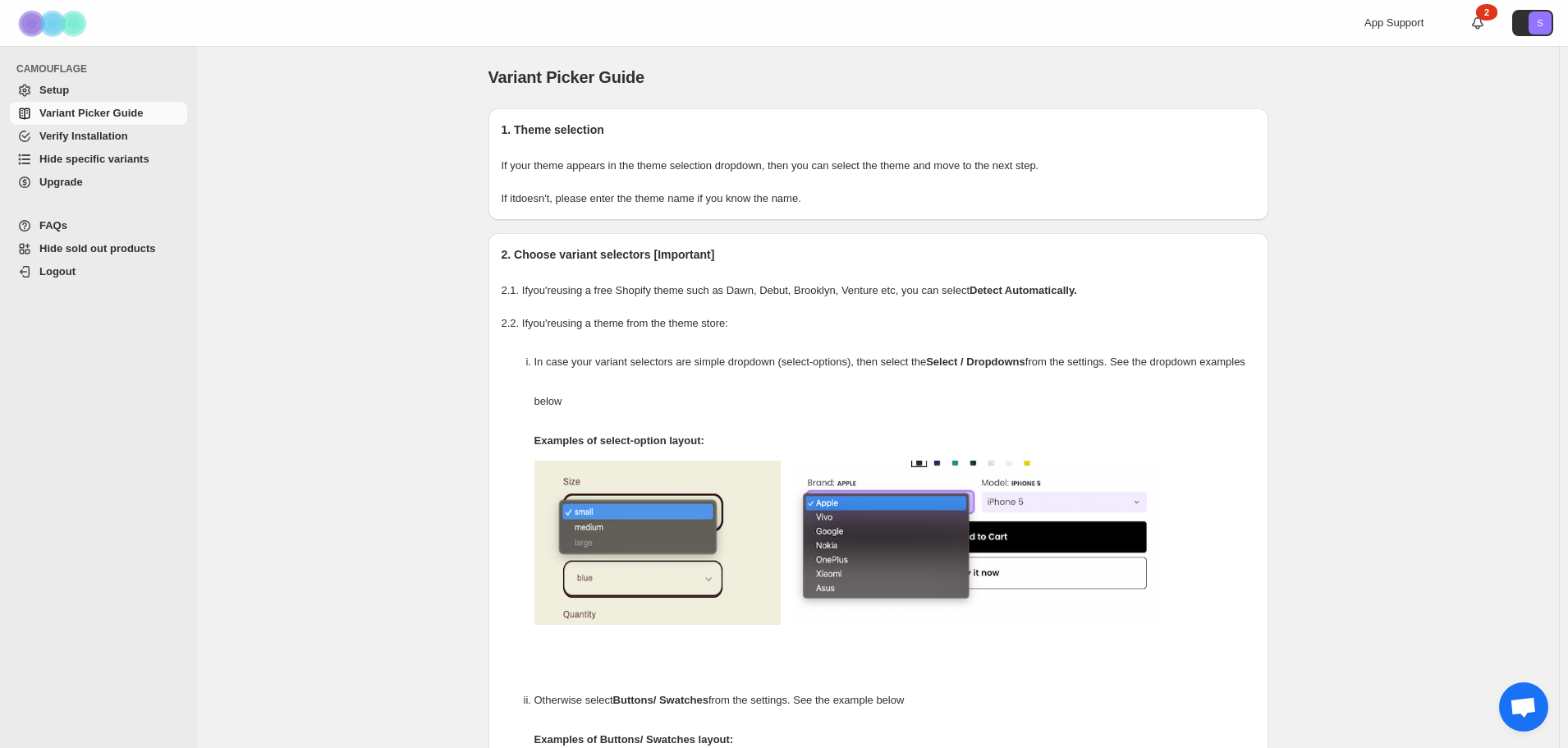
click at [80, 255] on span "Hide sold out products" at bounding box center [98, 248] width 117 height 13
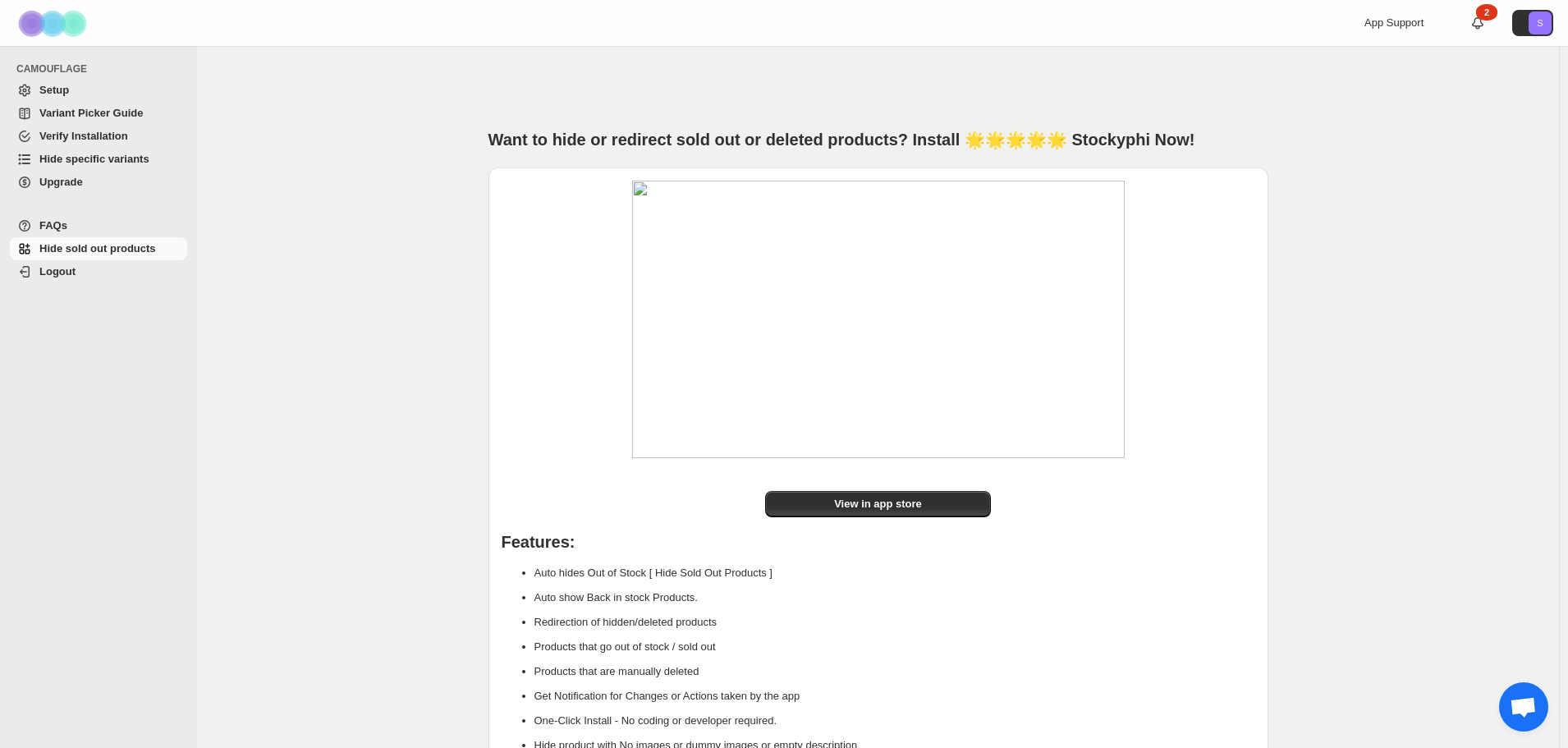
click at [62, 114] on span "Variant Picker Guide" at bounding box center [91, 113] width 103 height 13
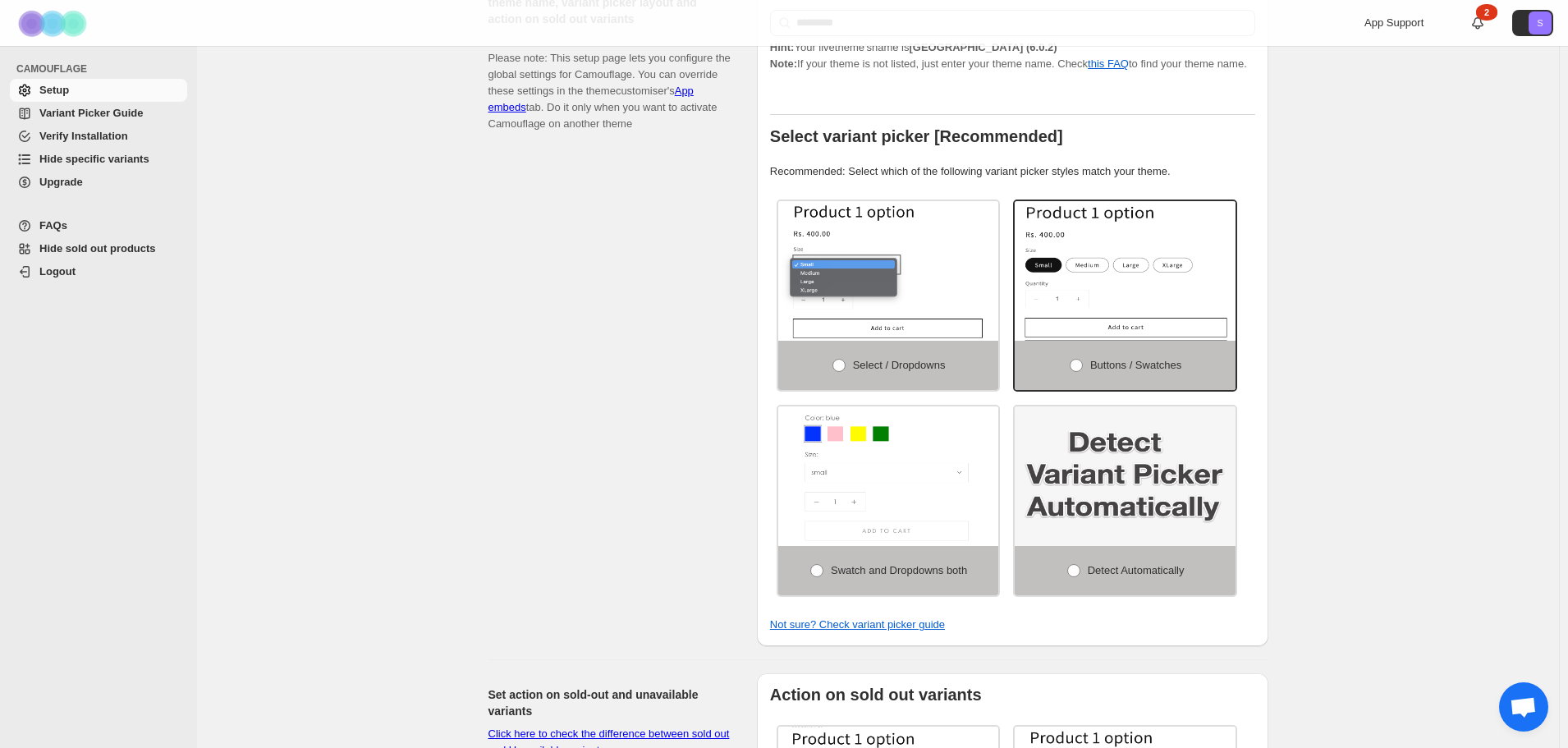
scroll to position [329, 0]
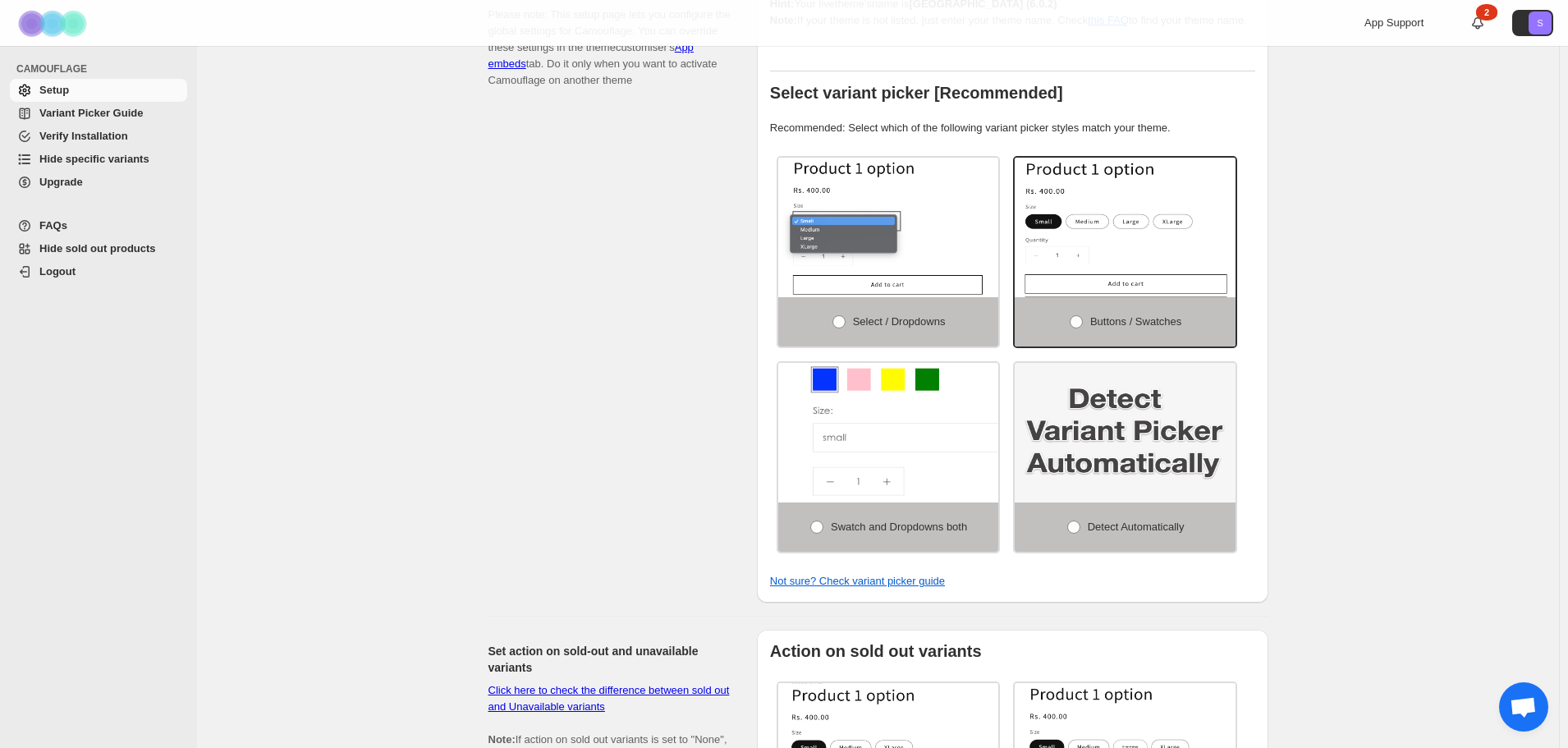
click at [953, 399] on img at bounding box center [937, 442] width 331 height 209
click at [812, 535] on span at bounding box center [816, 527] width 14 height 14
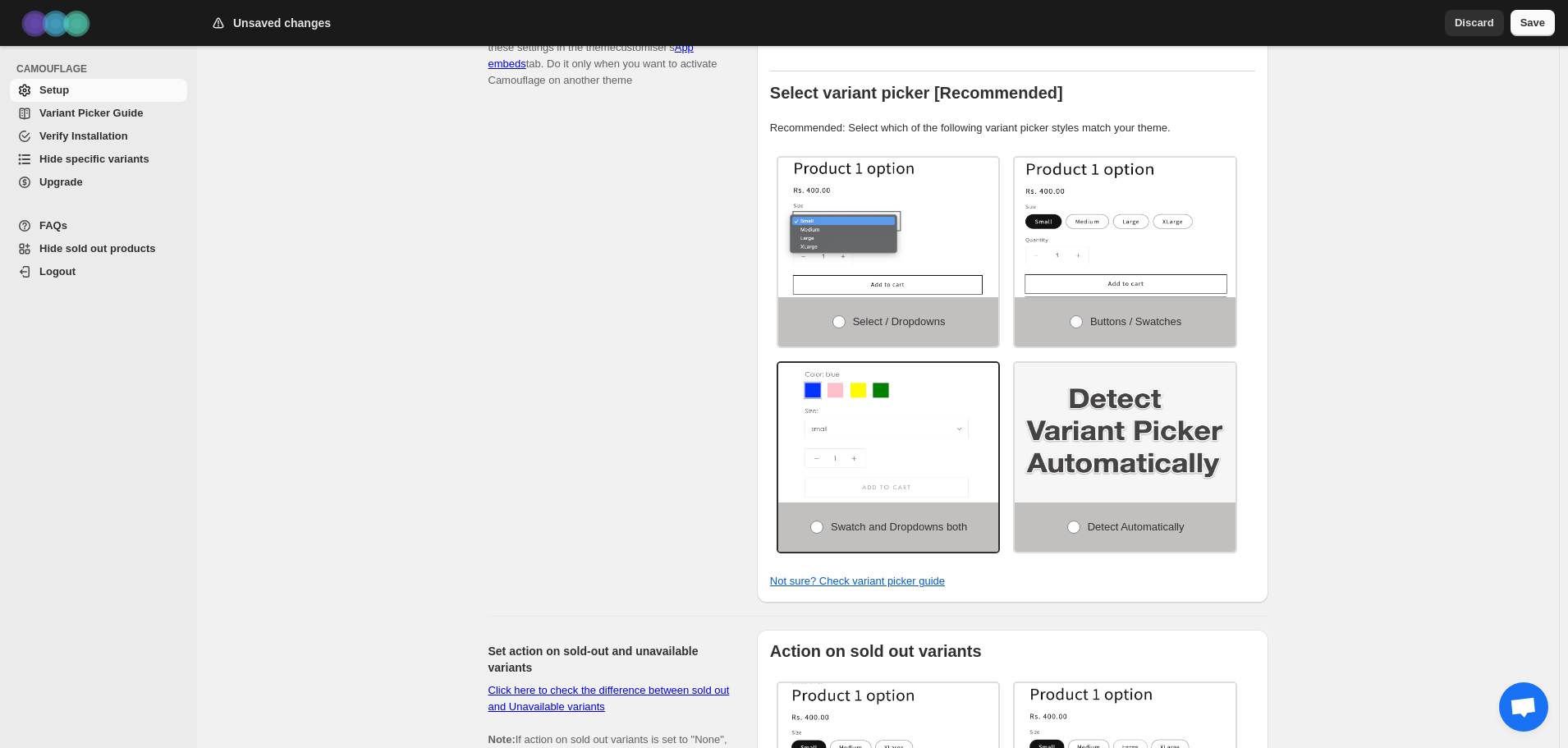
click at [1541, 17] on span "Save" at bounding box center [1532, 22] width 25 height 16
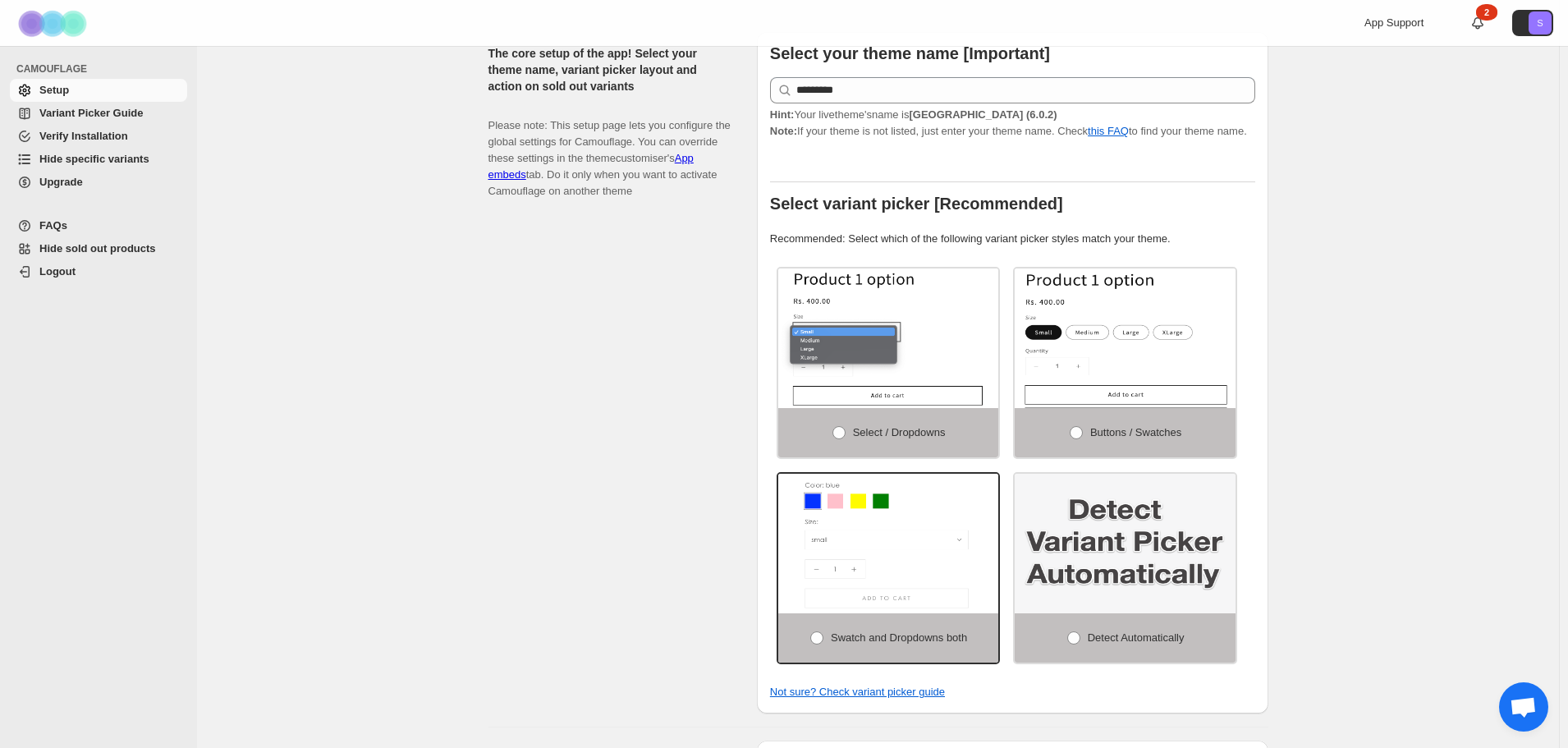
scroll to position [247, 0]
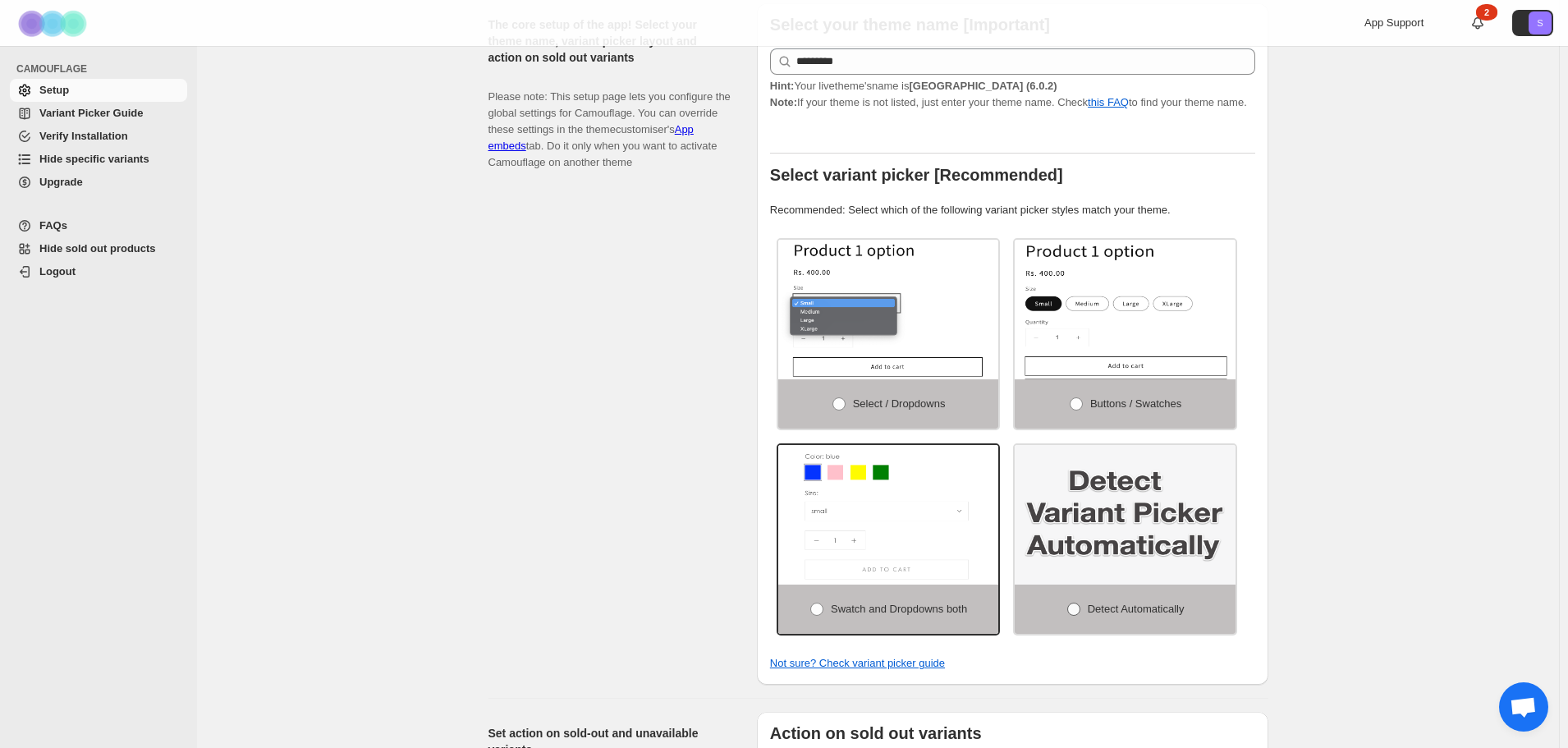
click at [1079, 614] on span at bounding box center [1074, 610] width 14 height 14
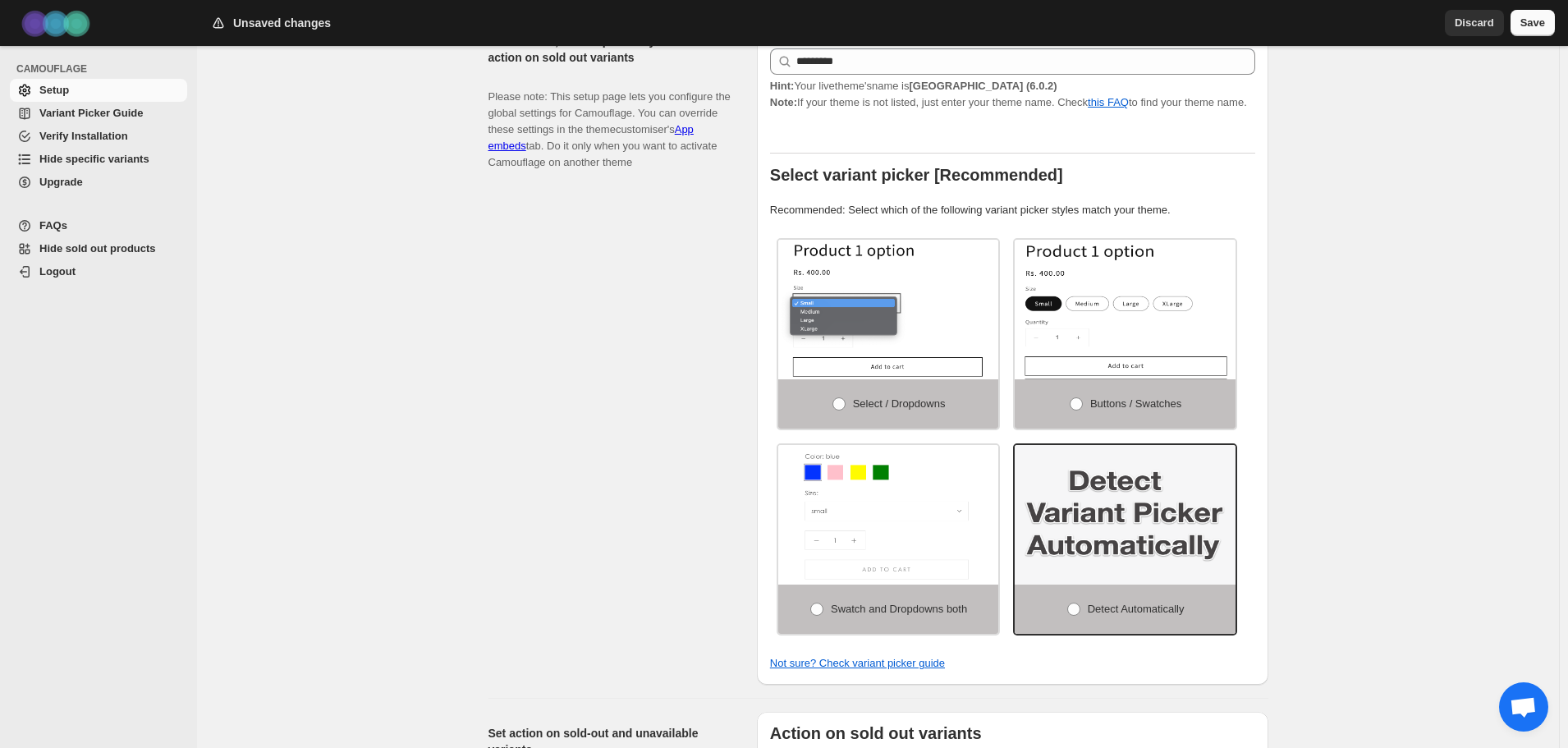
click at [1534, 25] on span "Save" at bounding box center [1532, 22] width 25 height 16
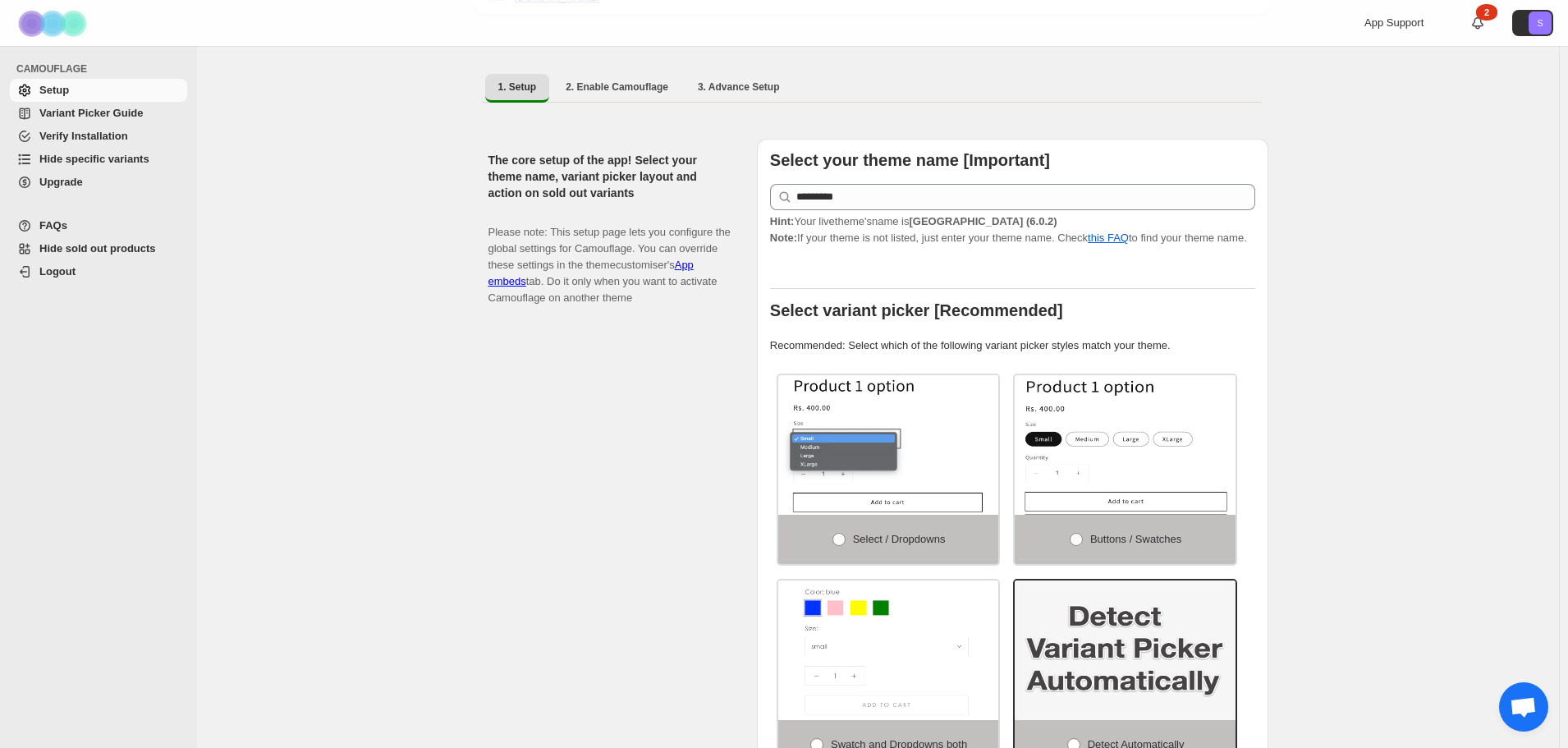
scroll to position [0, 0]
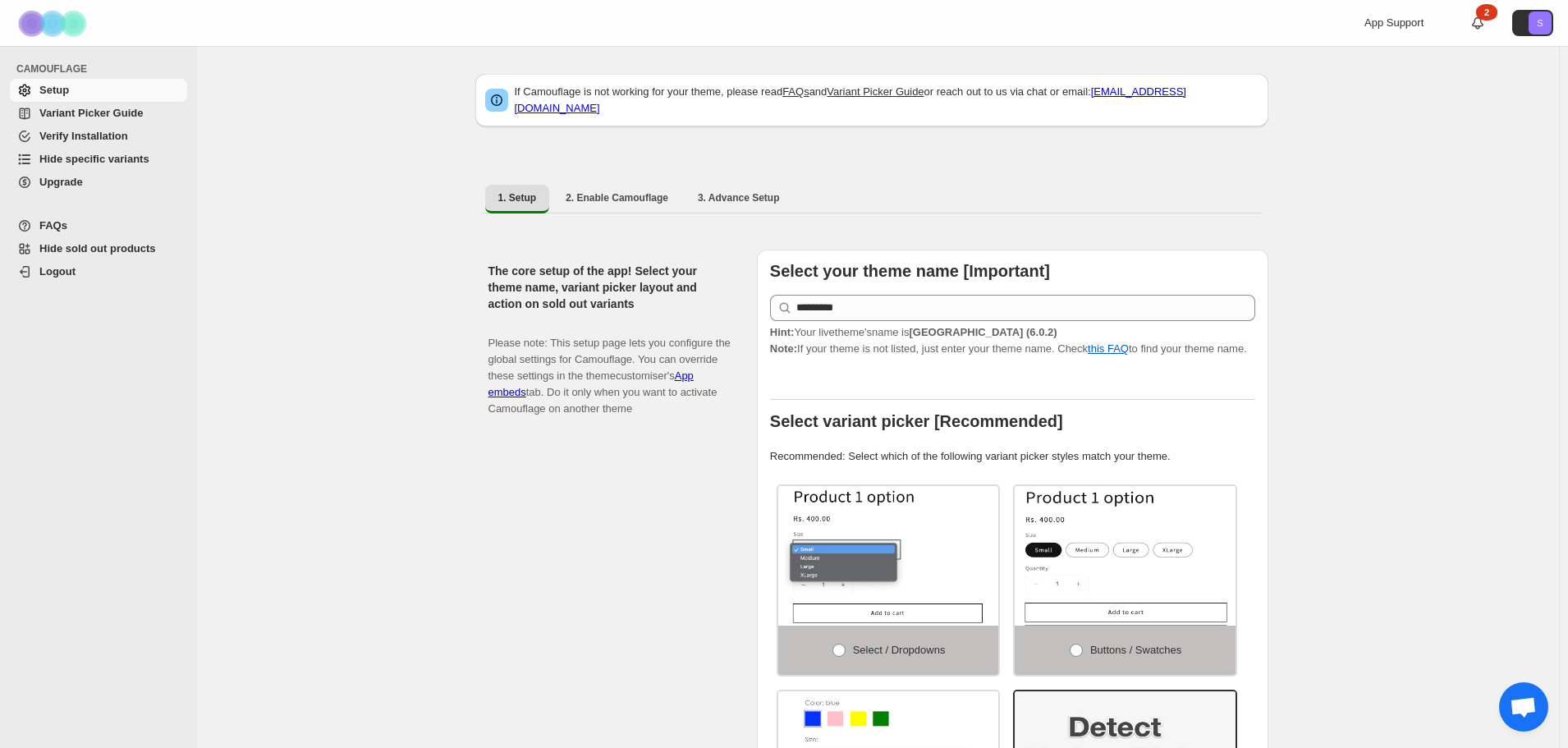
click at [1519, 704] on span "Open chat" at bounding box center [1523, 708] width 27 height 23
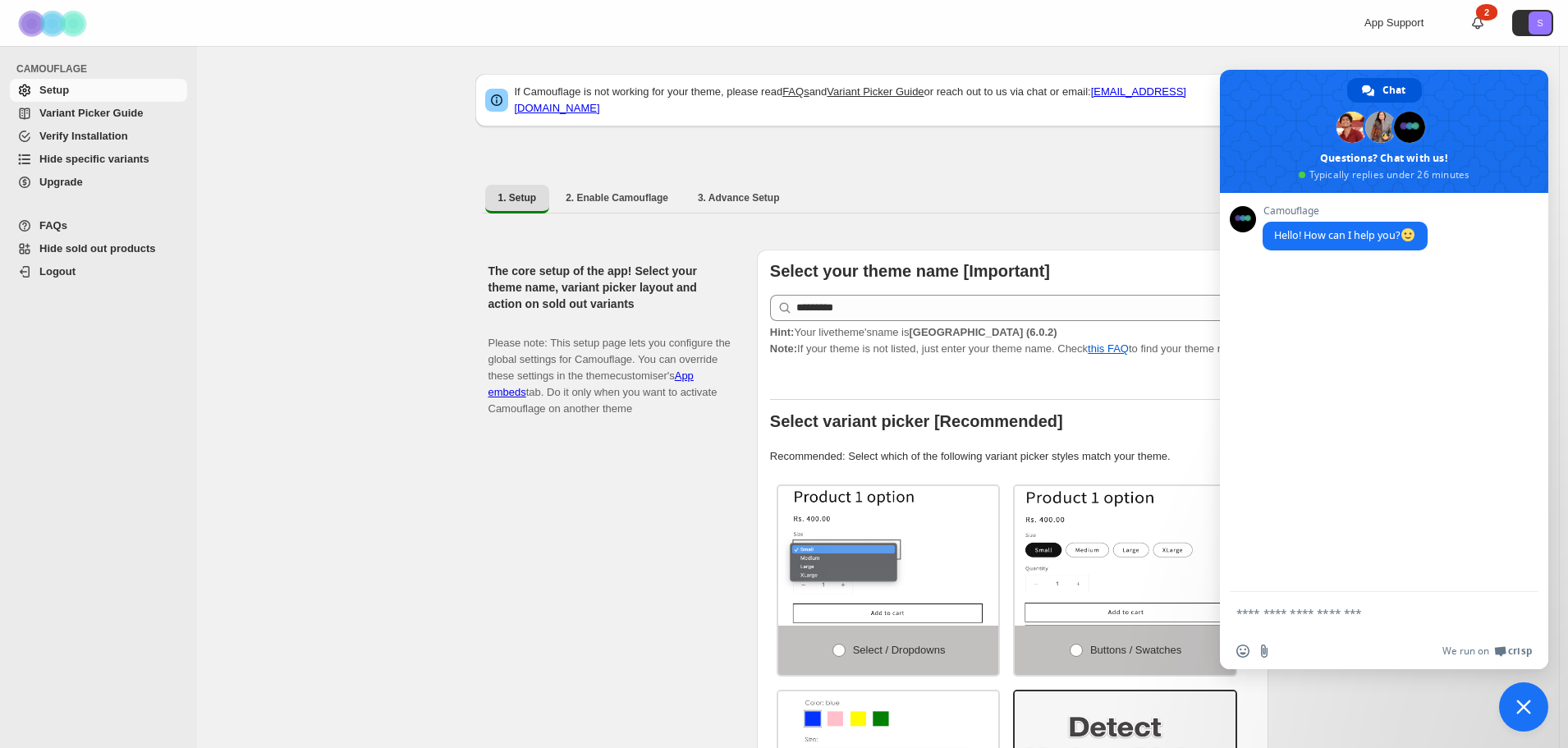
click at [1313, 606] on form at bounding box center [1366, 614] width 259 height 44
click at [1279, 616] on textarea "Compose your message..." at bounding box center [1366, 613] width 259 height 14
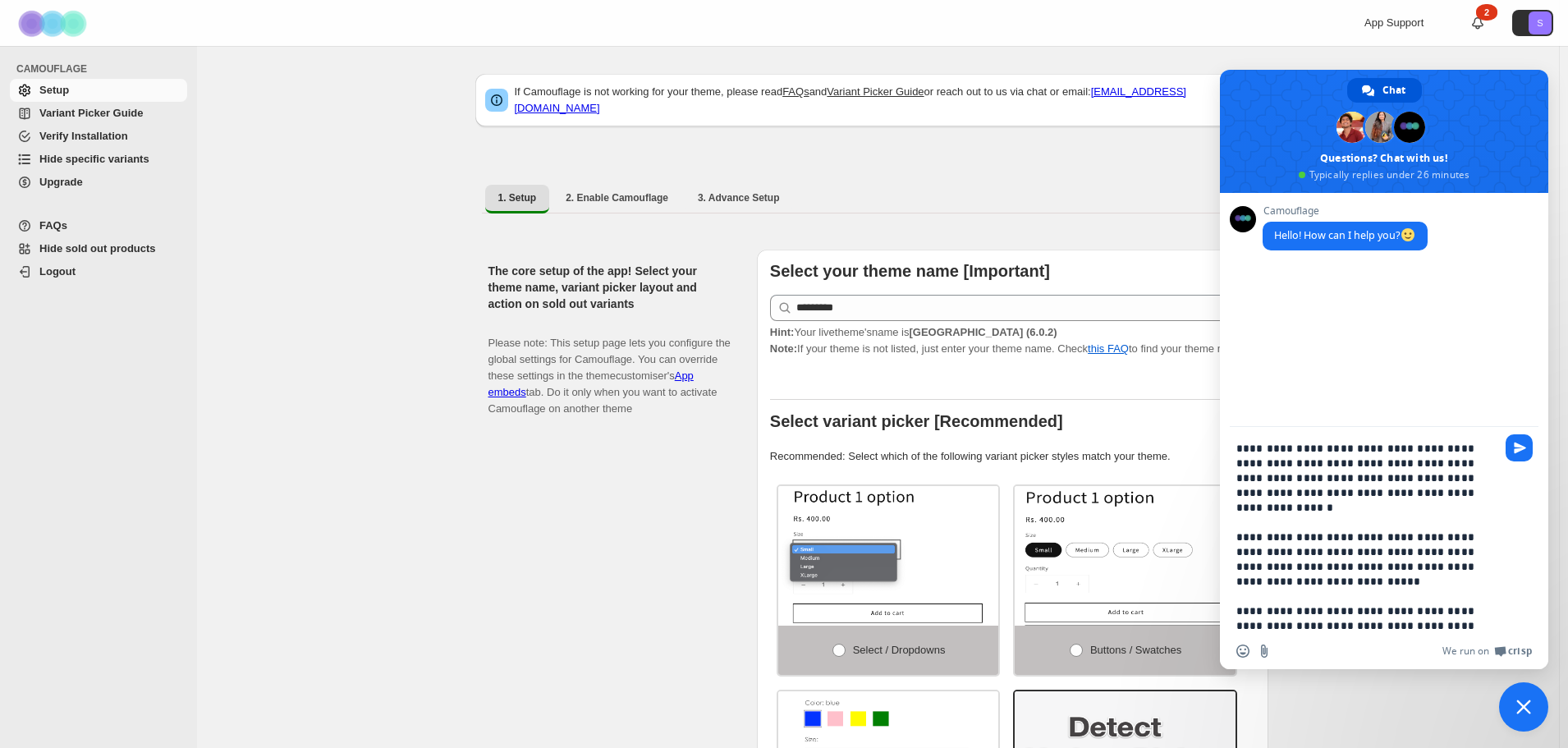
type textarea "**********"
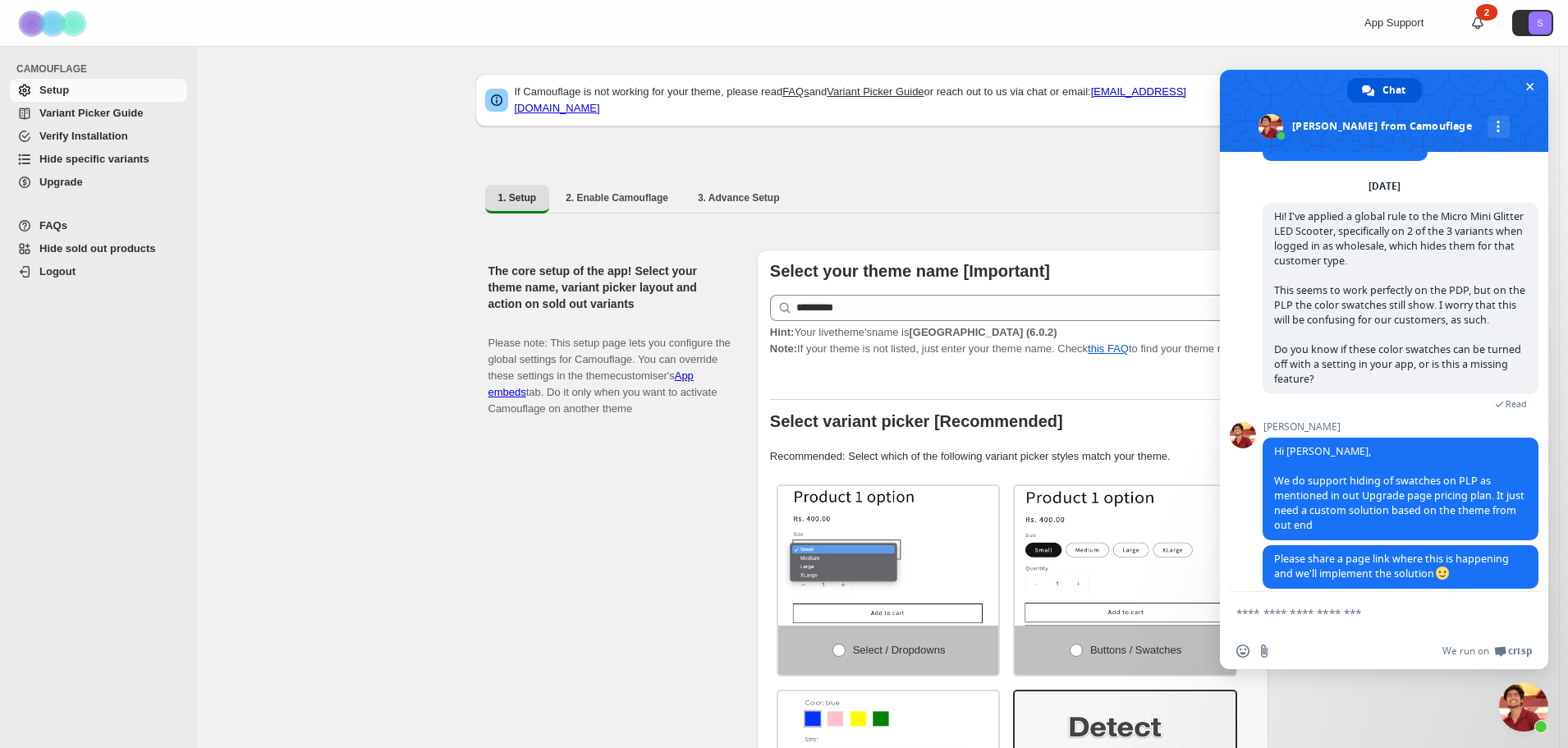
scroll to position [64, 0]
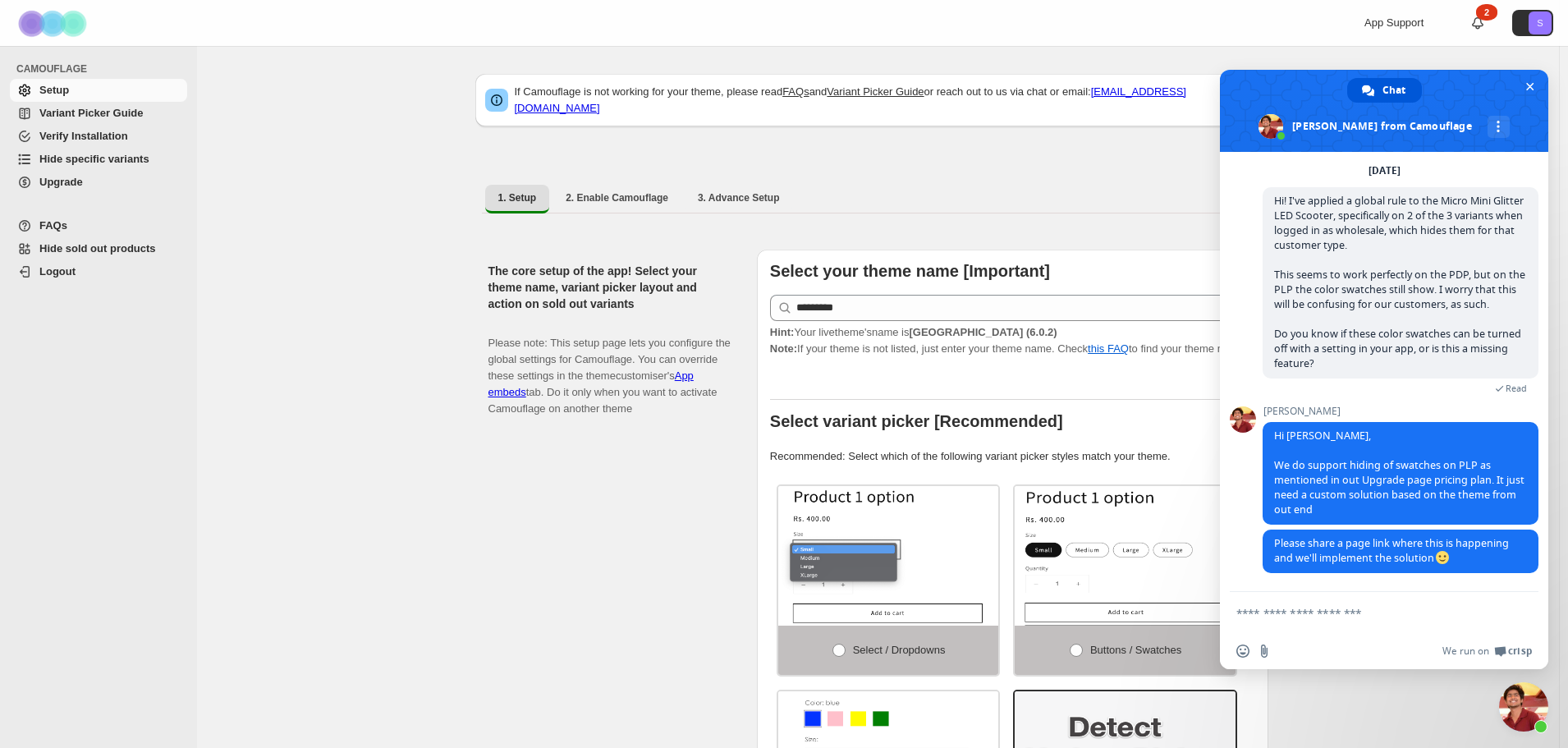
click at [1387, 612] on textarea "Compose your message..." at bounding box center [1366, 613] width 259 height 14
click at [1351, 607] on textarea "Compose your message..." at bounding box center [1366, 613] width 259 height 14
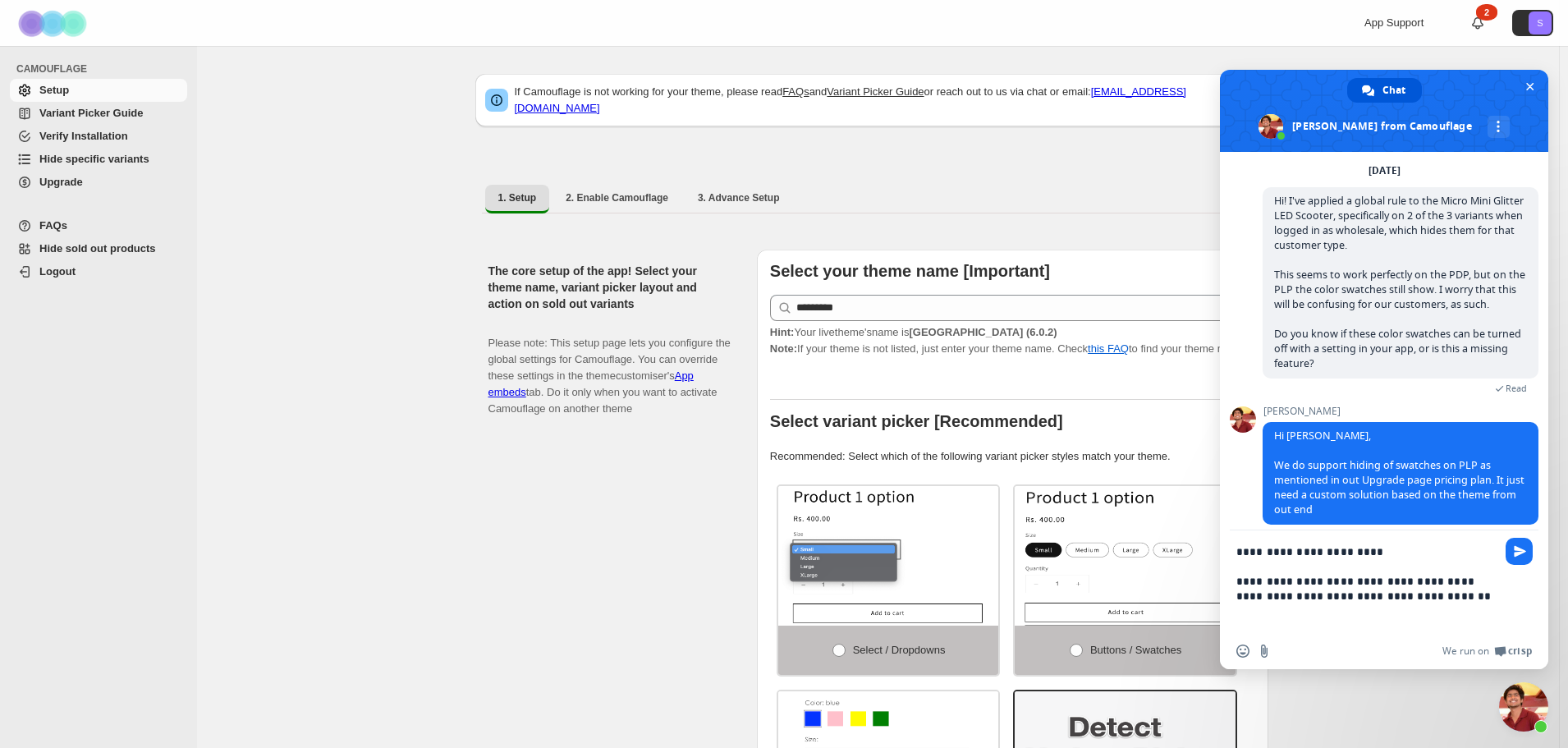
paste textarea "**********"
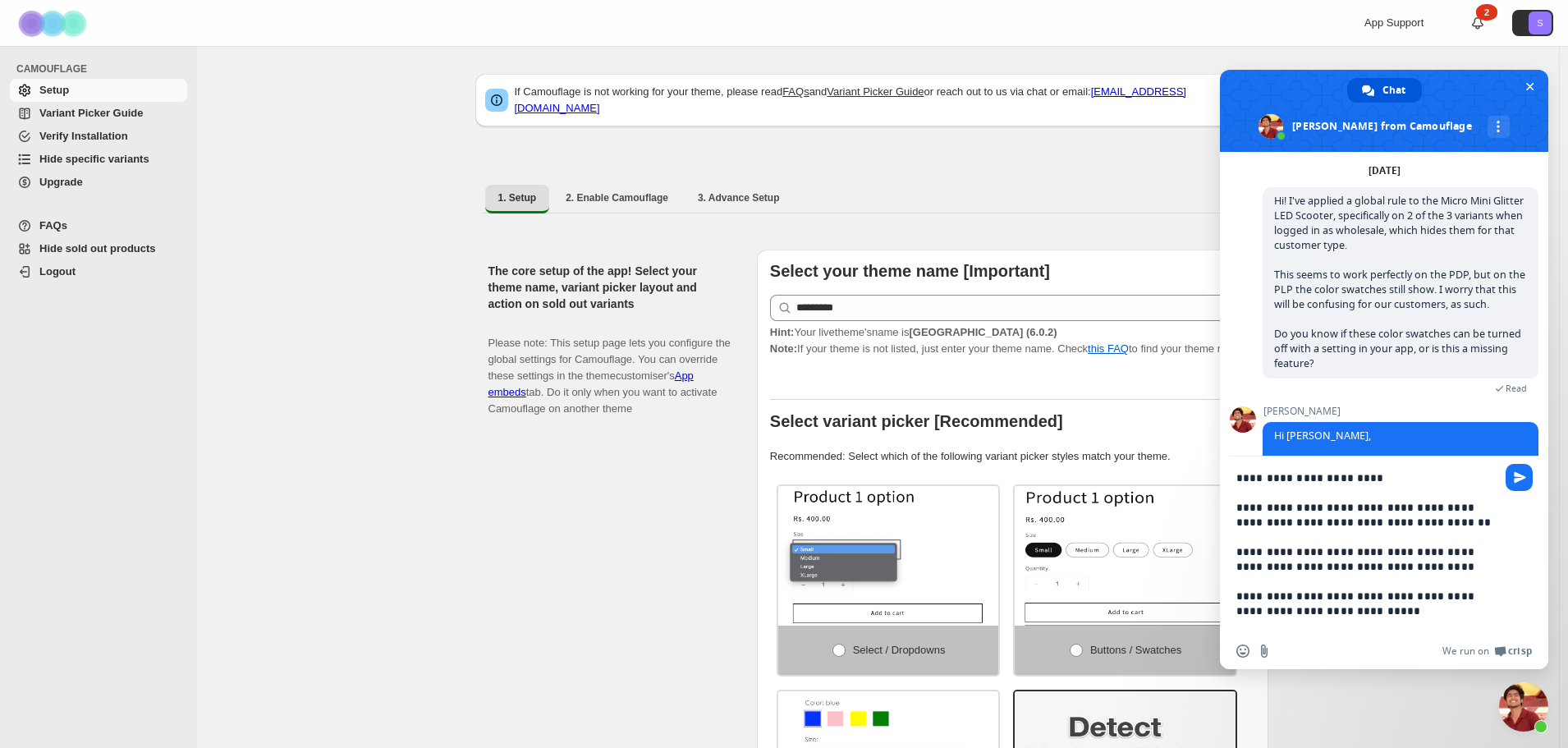
type textarea "**********"
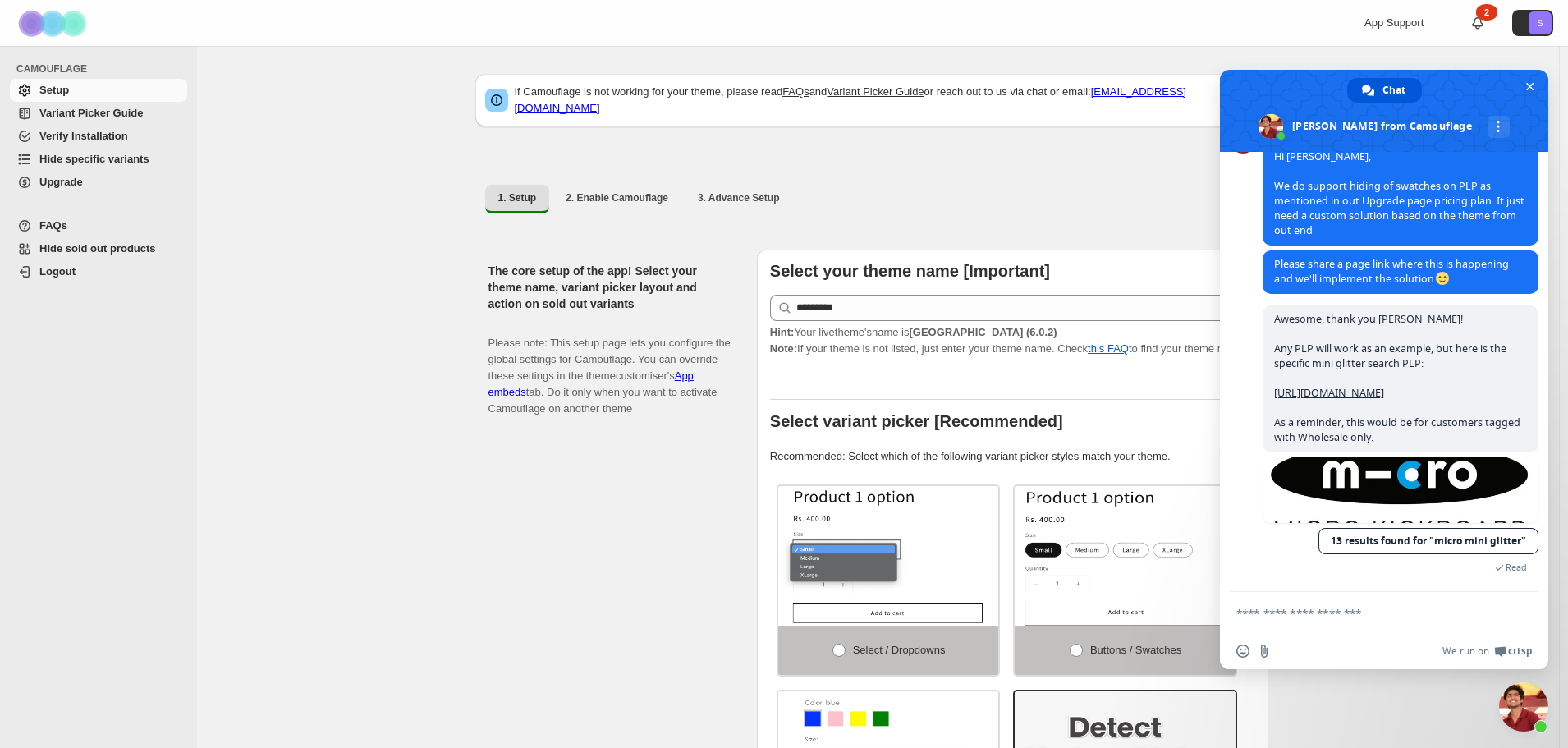
scroll to position [327, 0]
